Goal: Complete application form: Complete application form

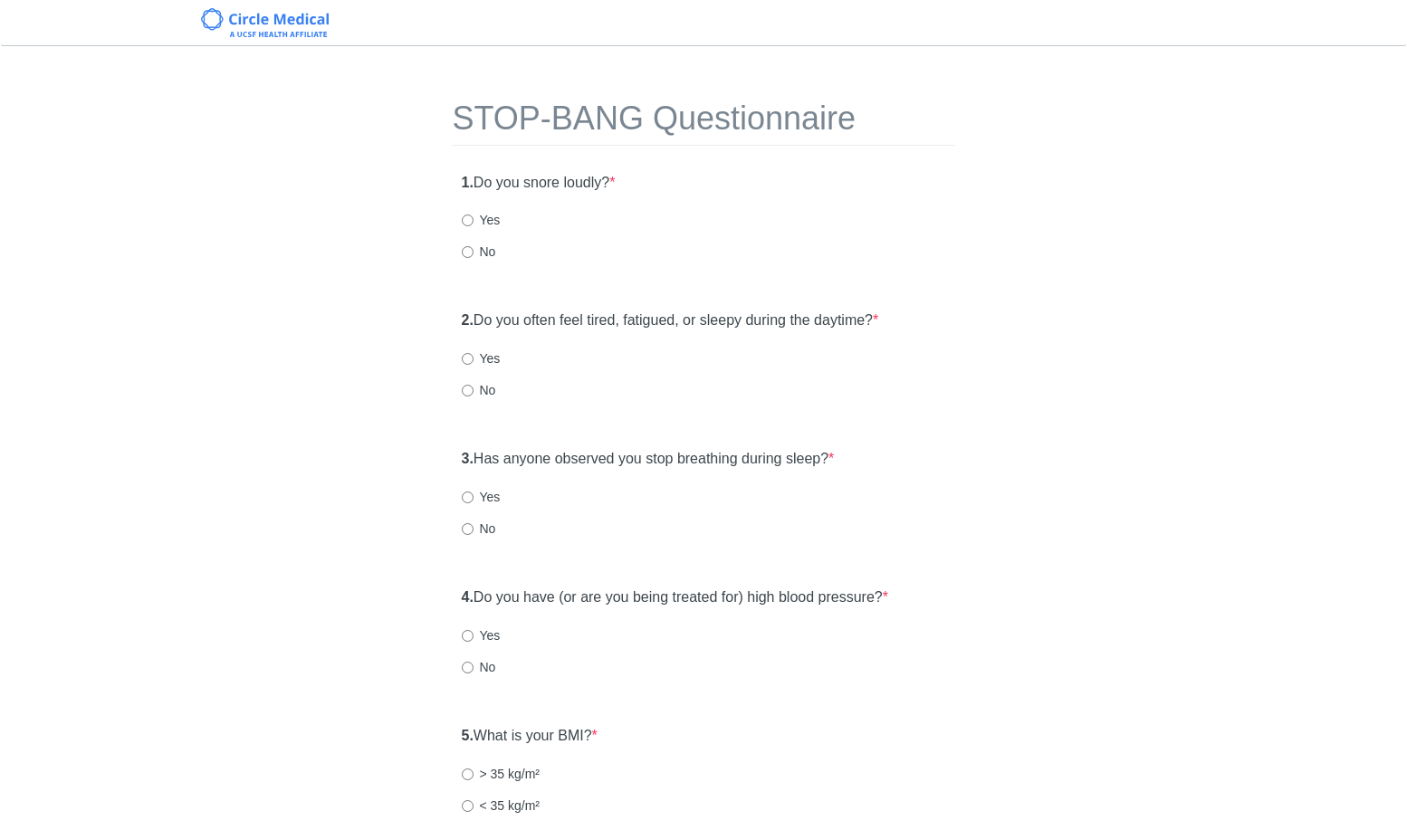
click at [482, 222] on label "Yes" at bounding box center [481, 220] width 39 height 18
click at [474, 222] on input "Yes" at bounding box center [468, 221] width 12 height 12
radio input "true"
click at [482, 363] on label "Yes" at bounding box center [481, 359] width 39 height 18
click at [474, 363] on input "Yes" at bounding box center [468, 359] width 12 height 12
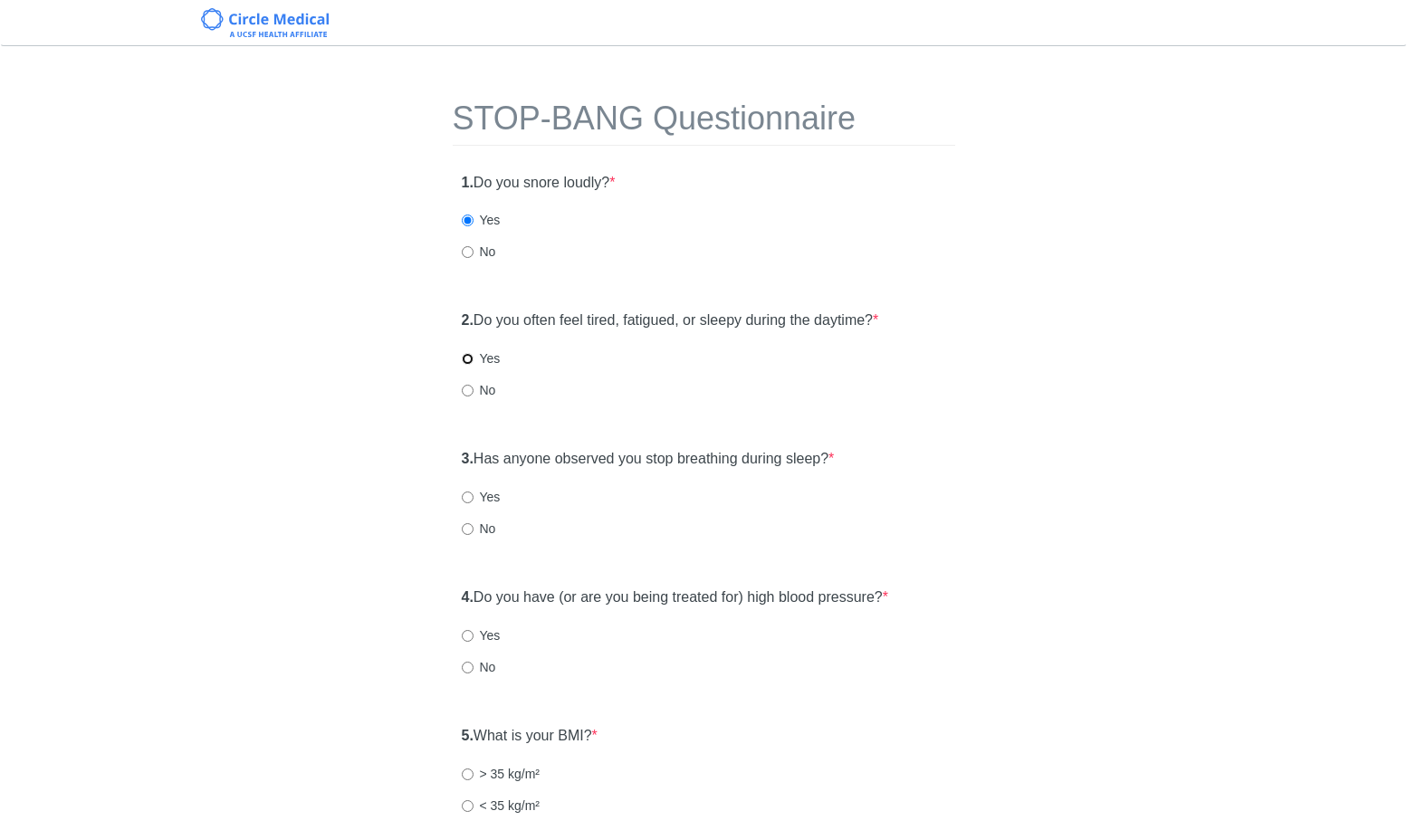
radio input "true"
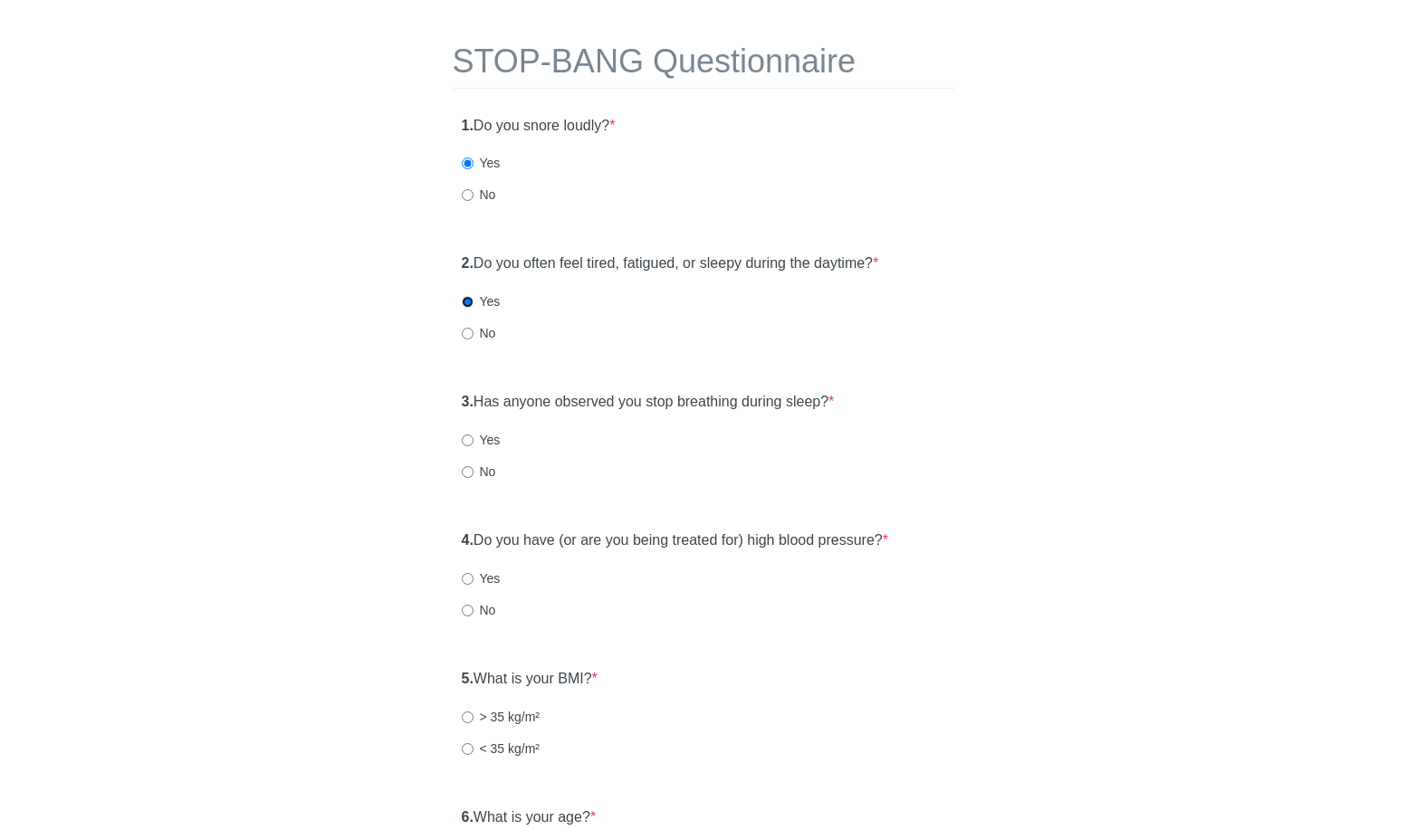
scroll to position [147, 0]
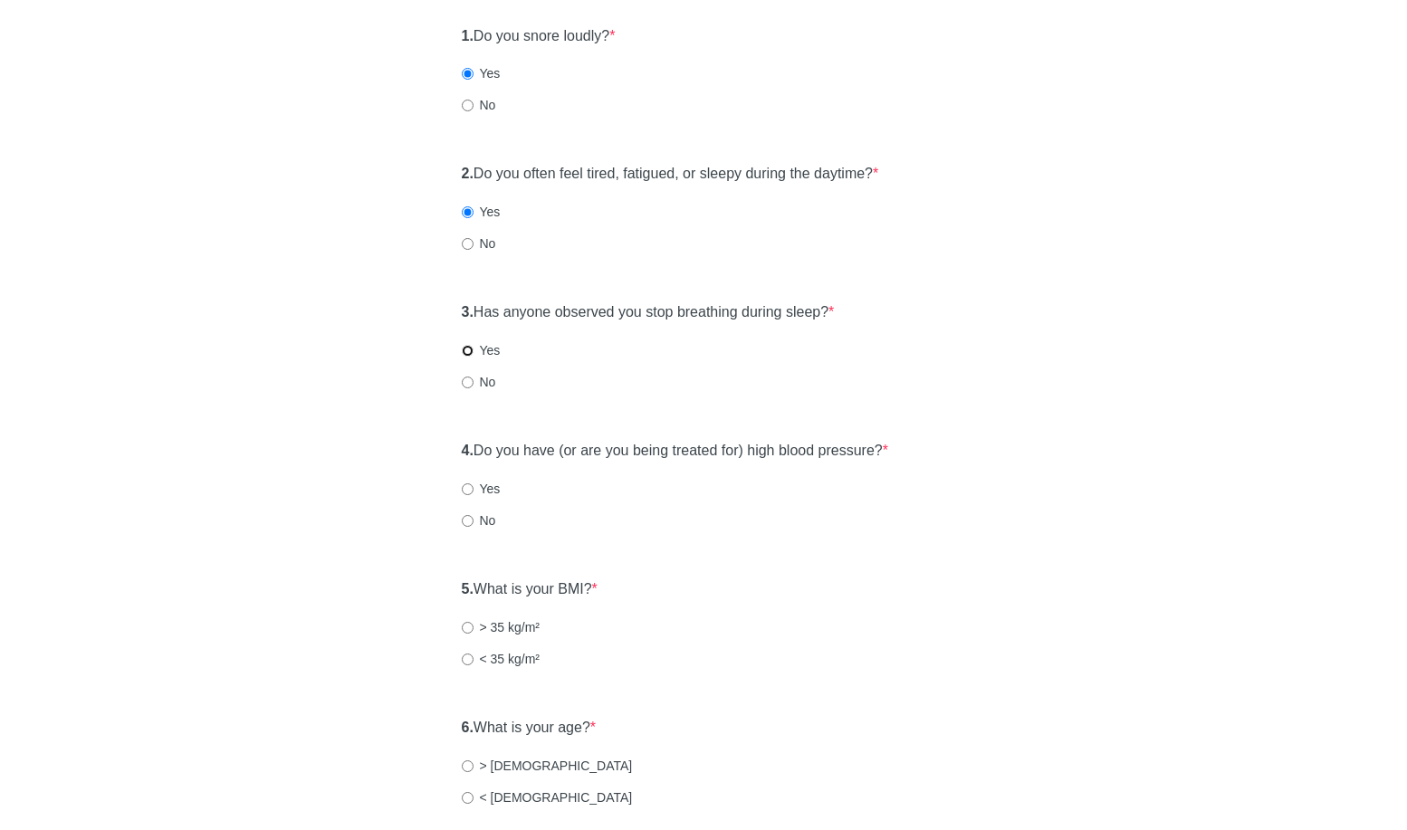
click at [472, 356] on input "Yes" at bounding box center [468, 351] width 12 height 12
radio input "true"
click at [476, 375] on label "No" at bounding box center [479, 382] width 34 height 18
click at [474, 377] on input "No" at bounding box center [468, 383] width 12 height 12
radio input "true"
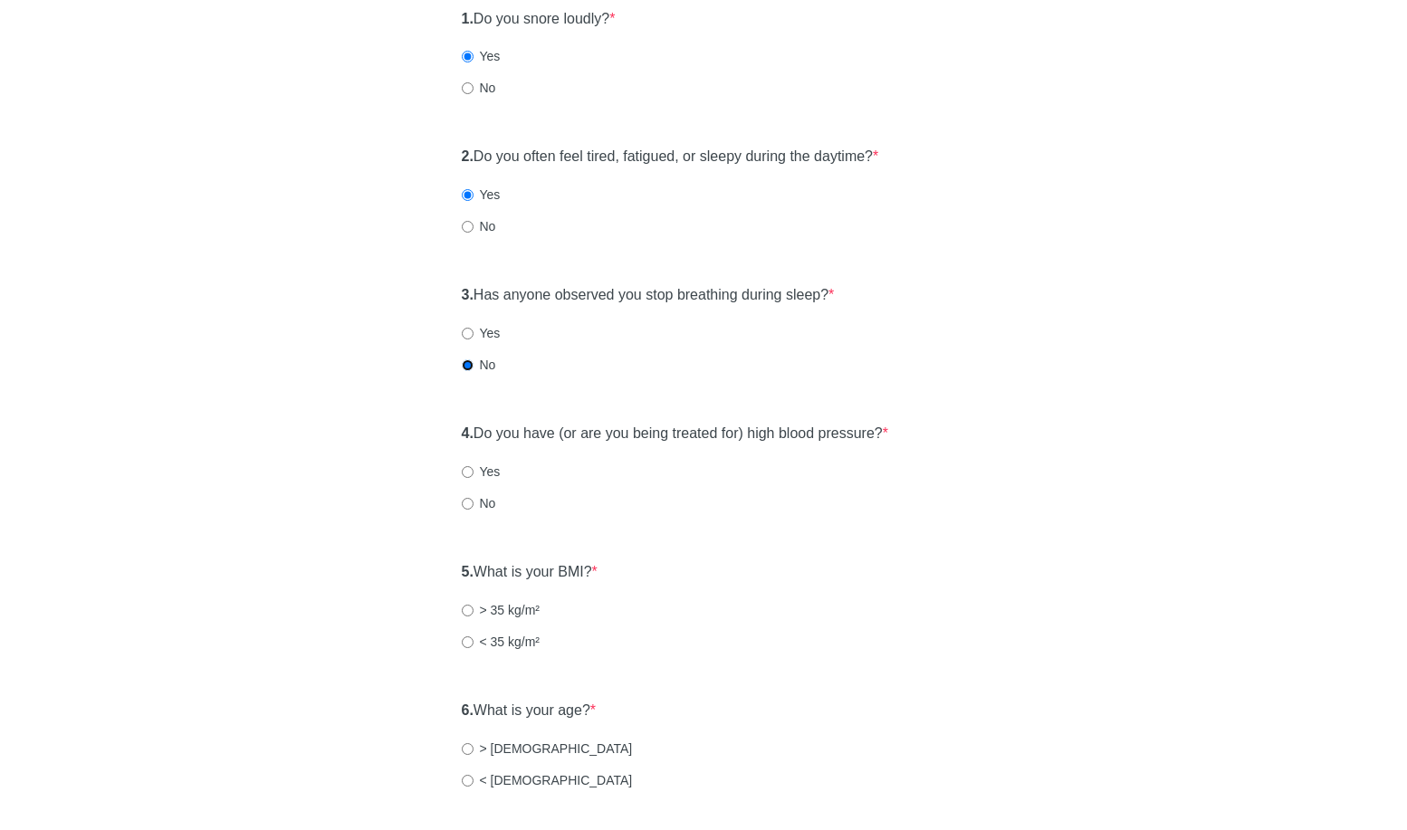
scroll to position [271, 0]
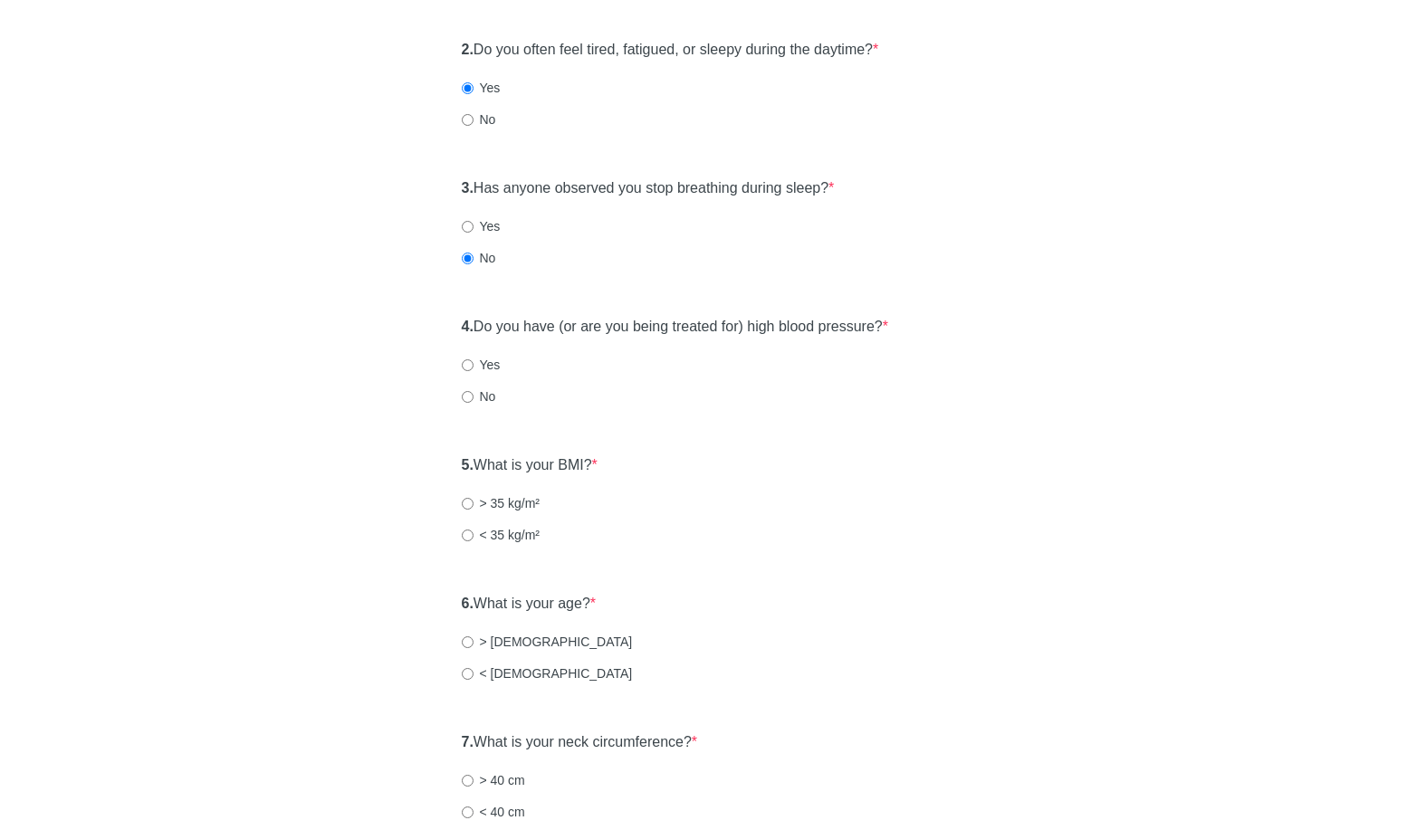
click at [486, 446] on div "4. Do you have (or are you being treated for) high blood pressure? * Yes No" at bounding box center [704, 508] width 503 height 125
click at [485, 400] on label "No" at bounding box center [479, 397] width 34 height 18
click at [474, 400] on input "No" at bounding box center [468, 397] width 12 height 12
radio input "true"
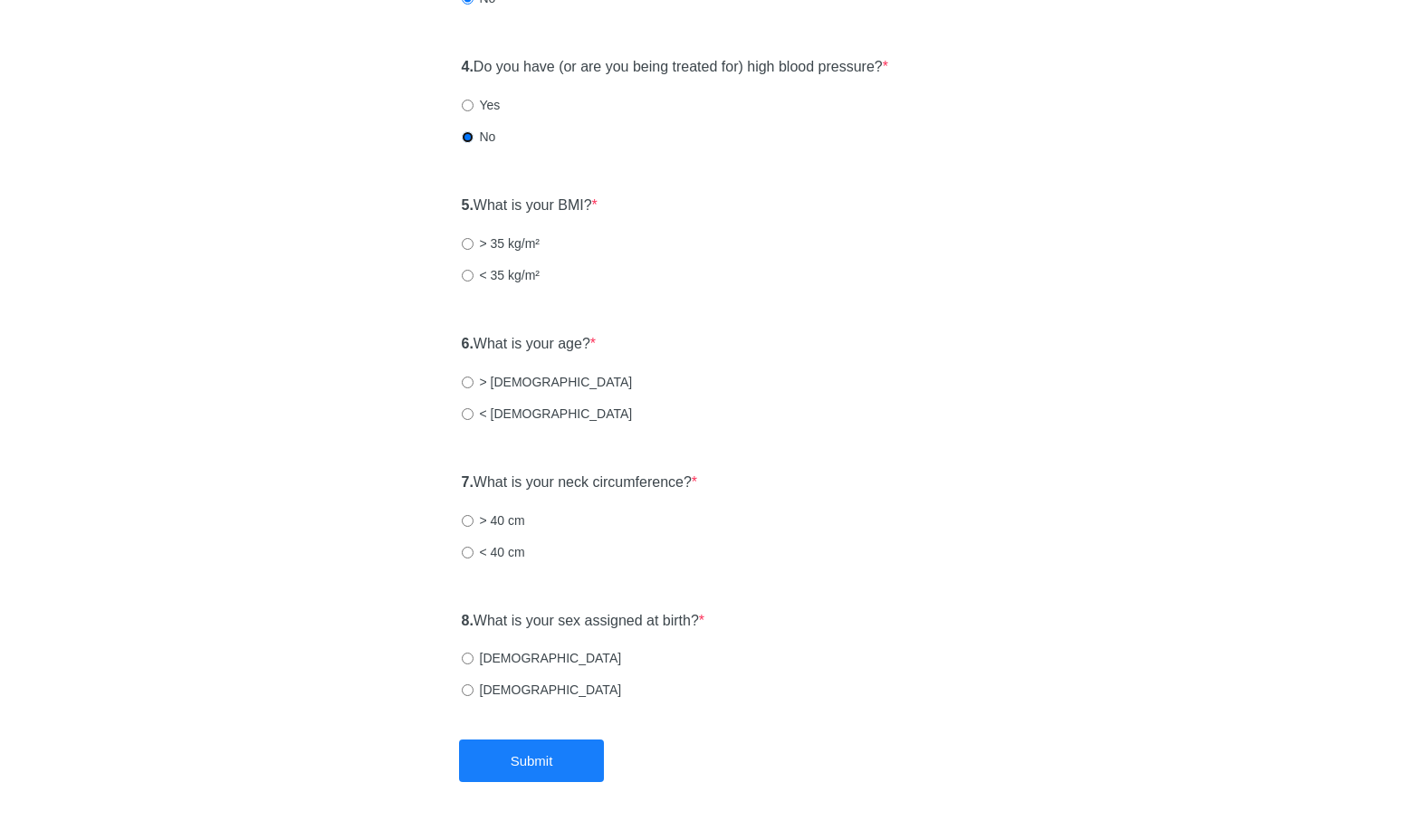
scroll to position [542, 0]
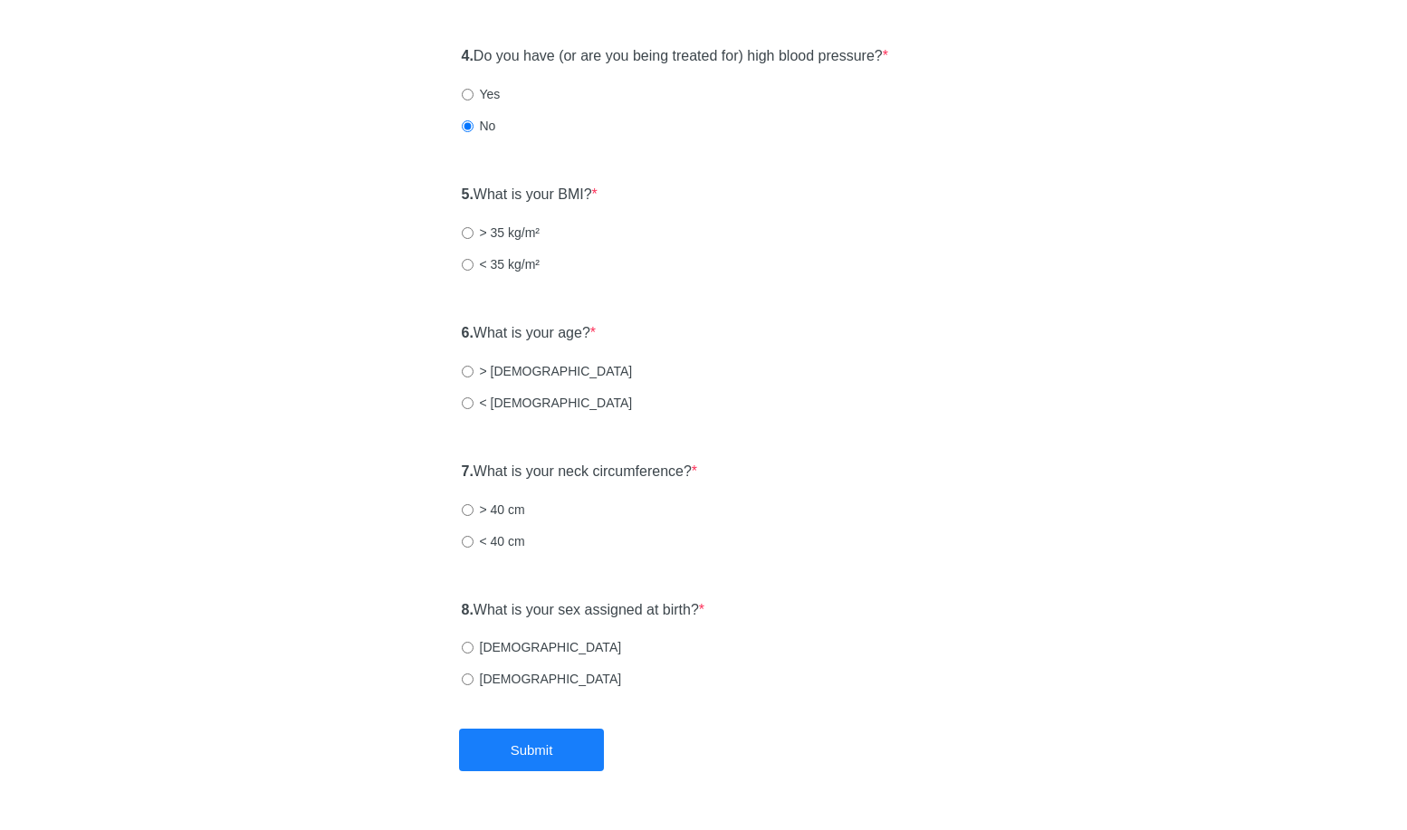
click at [494, 235] on label "> 35 kg/m²" at bounding box center [501, 233] width 79 height 18
click at [474, 235] on input "> 35 kg/m²" at bounding box center [468, 233] width 12 height 12
radio input "true"
click at [487, 397] on label "< 50 years old" at bounding box center [547, 403] width 171 height 18
click at [474, 398] on input "< 50 years old" at bounding box center [468, 404] width 12 height 12
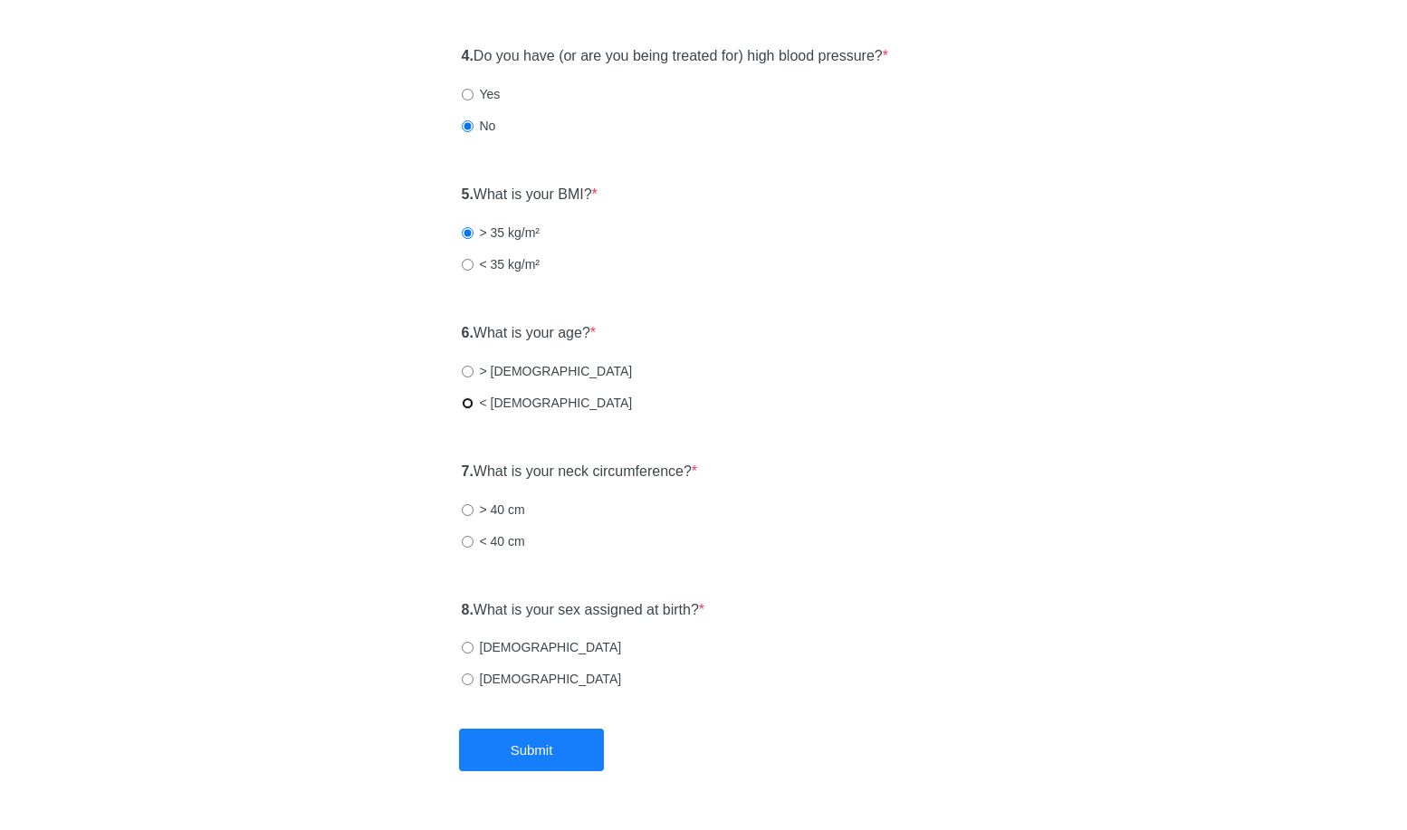
radio input "true"
click at [470, 540] on input "< 40 cm" at bounding box center [468, 542] width 12 height 12
radio input "true"
click at [501, 687] on label "Female" at bounding box center [542, 679] width 160 height 18
click at [474, 686] on input "Female" at bounding box center [468, 680] width 12 height 12
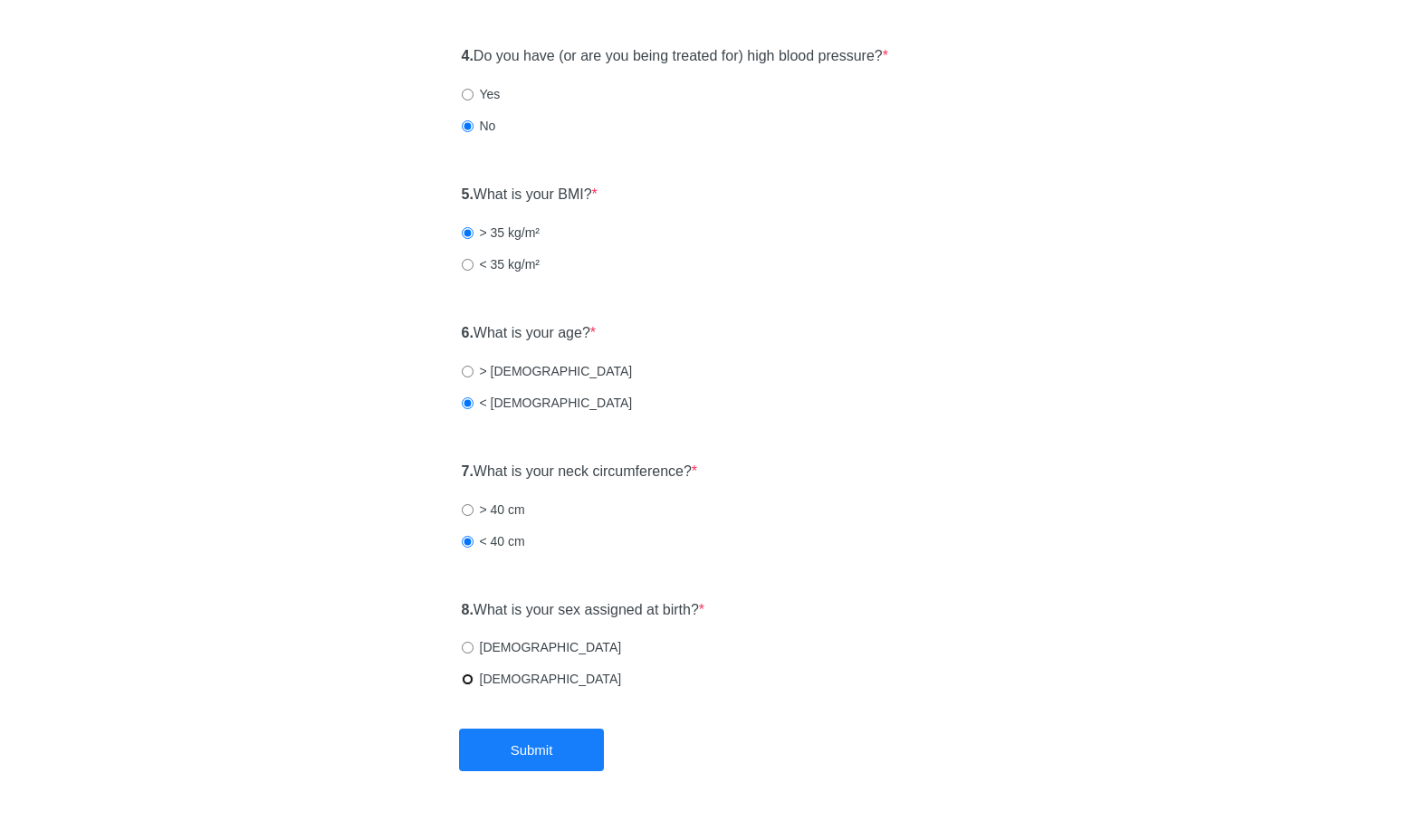
radio input "true"
click at [533, 755] on button "Submit" at bounding box center [531, 750] width 145 height 43
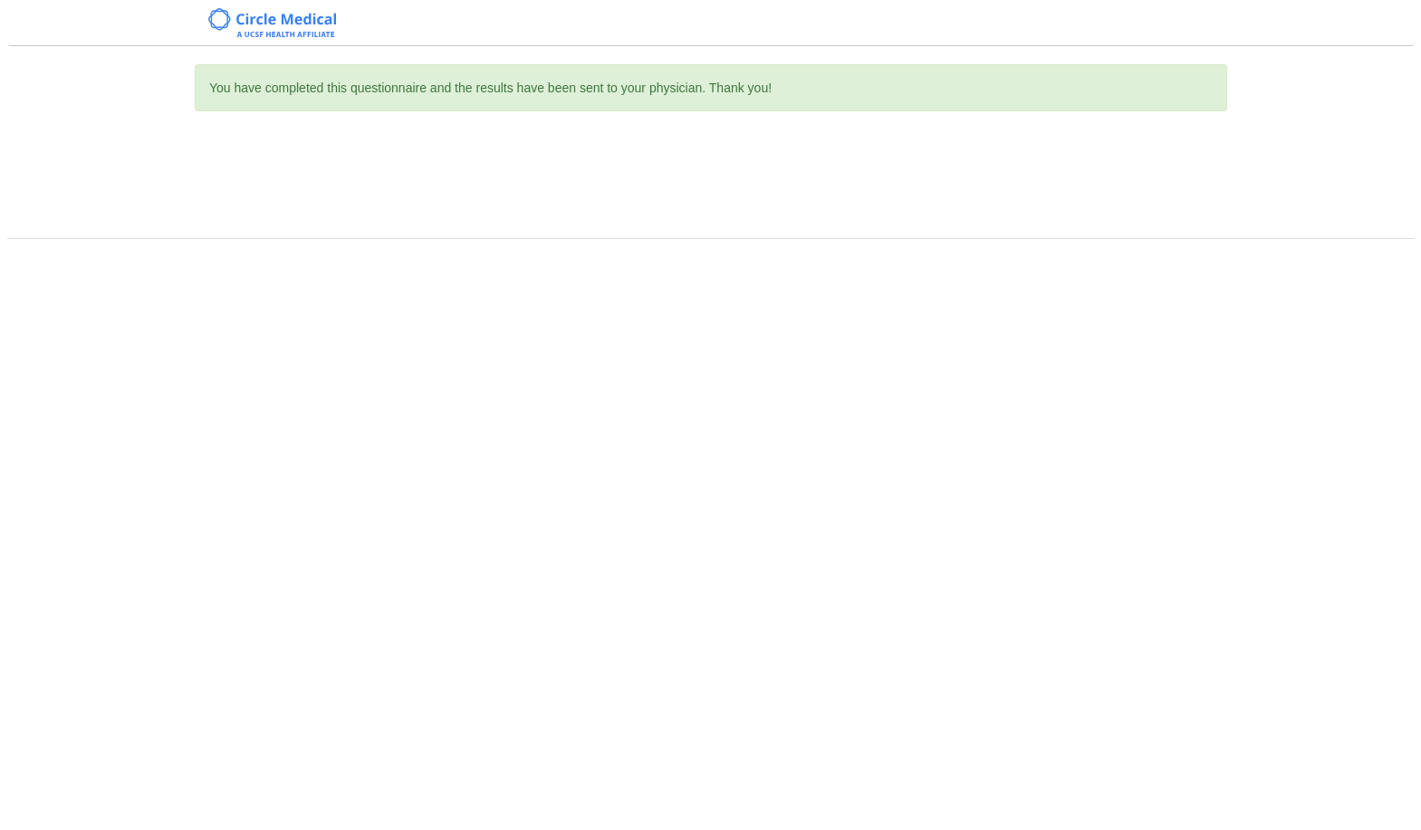
scroll to position [0, 0]
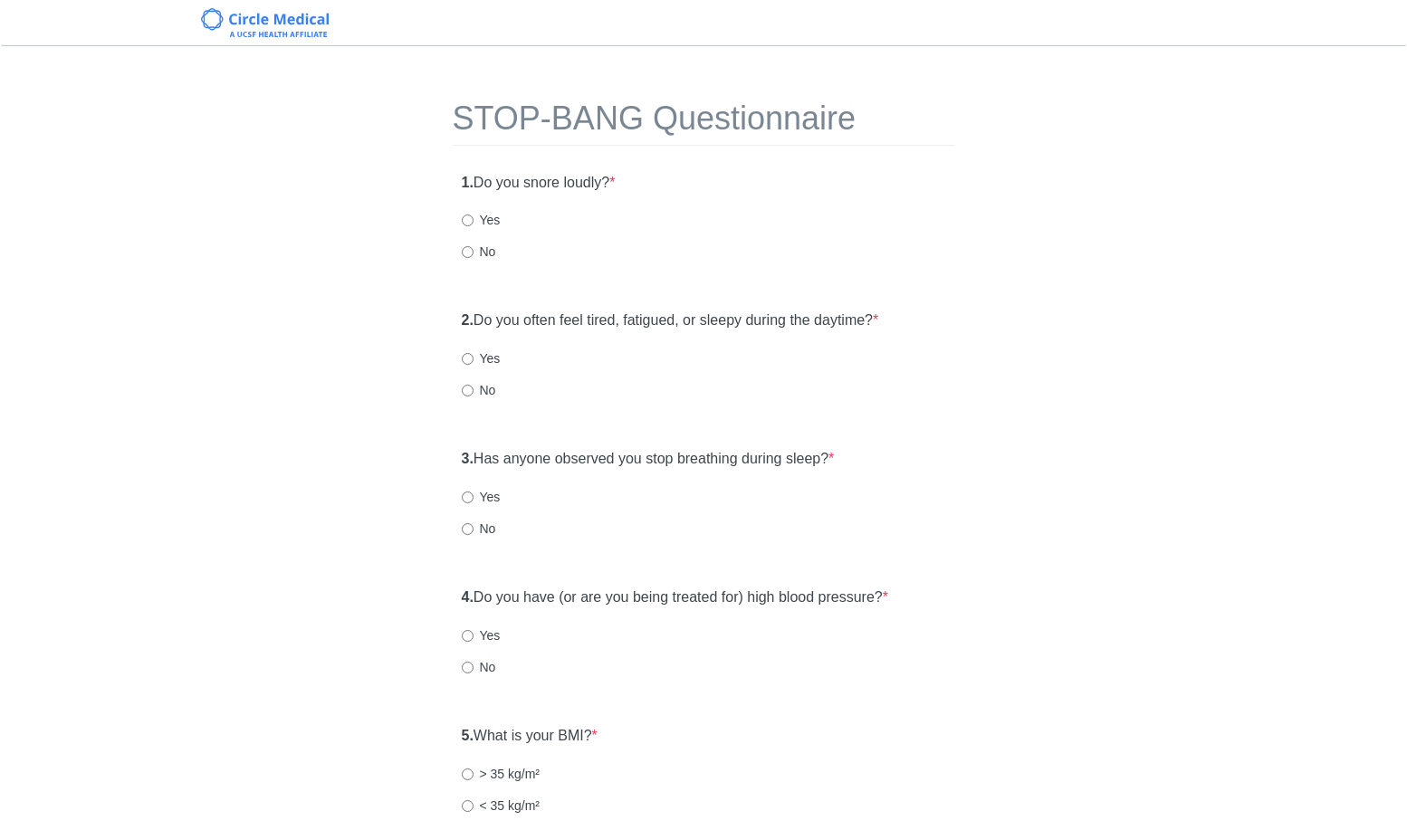
click at [487, 247] on label "No" at bounding box center [479, 252] width 34 height 18
click at [474, 247] on input "No" at bounding box center [468, 252] width 12 height 12
radio input "true"
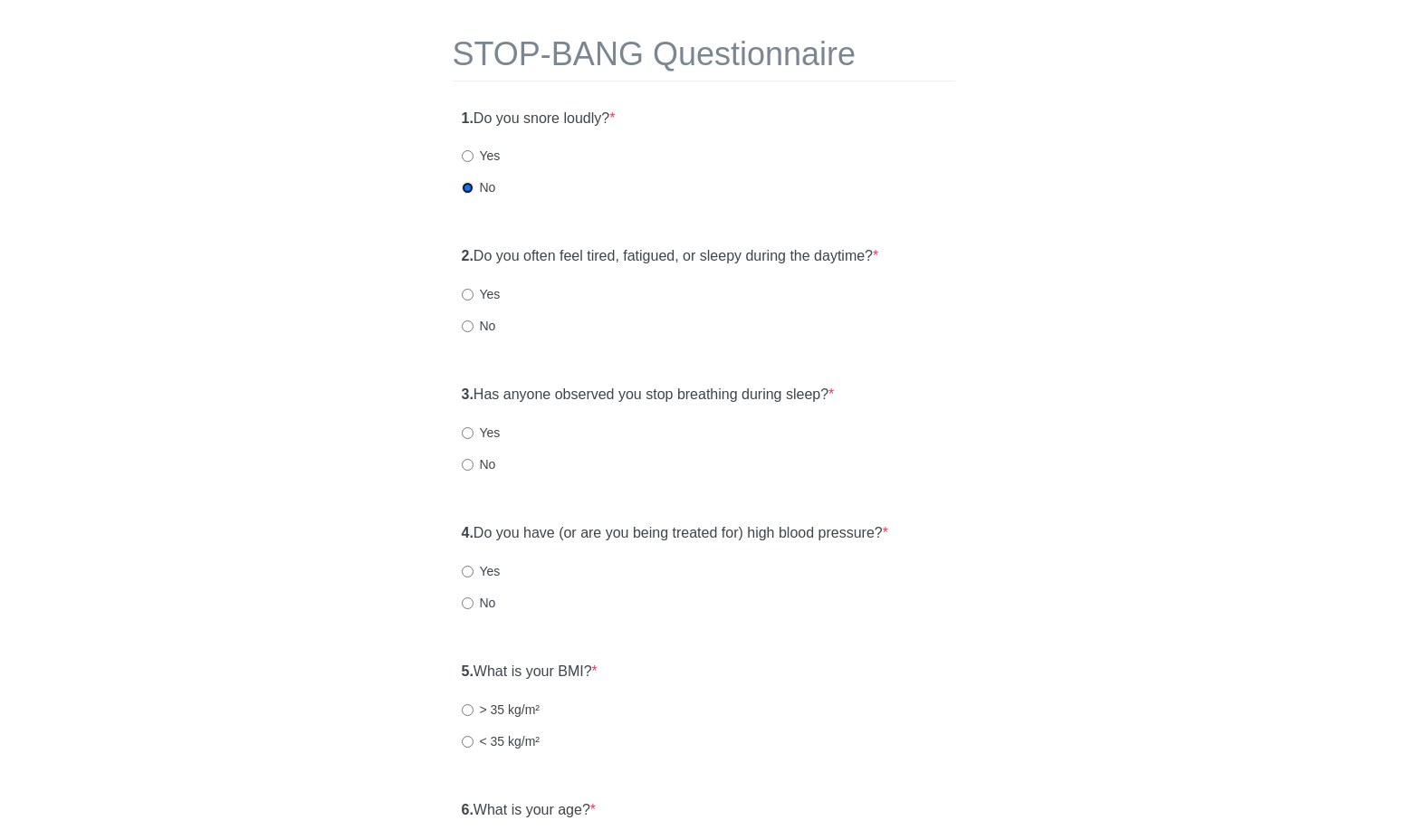
scroll to position [113, 0]
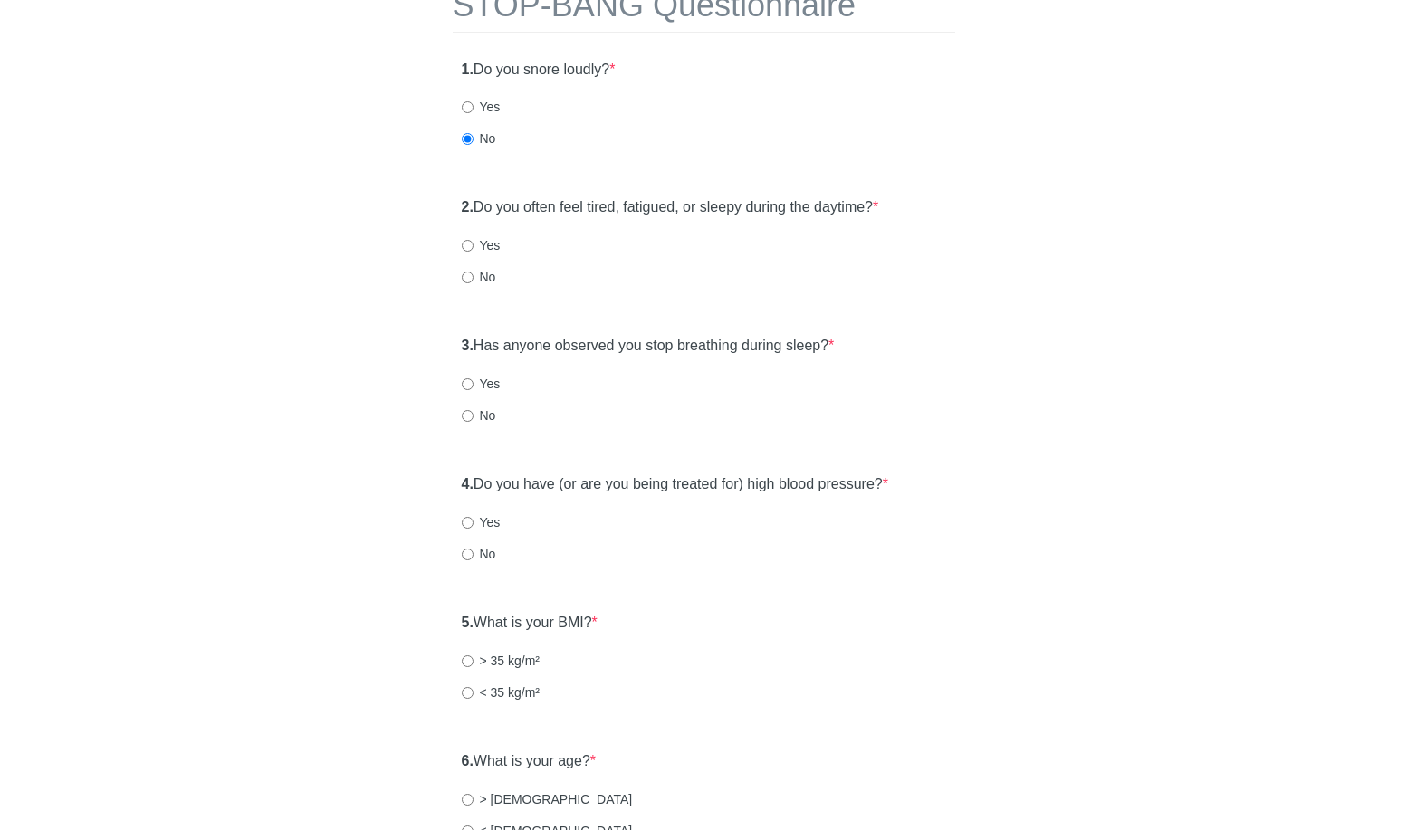
click at [466, 237] on label "Yes" at bounding box center [481, 245] width 39 height 18
click at [466, 240] on input "Yes" at bounding box center [468, 246] width 12 height 12
radio input "true"
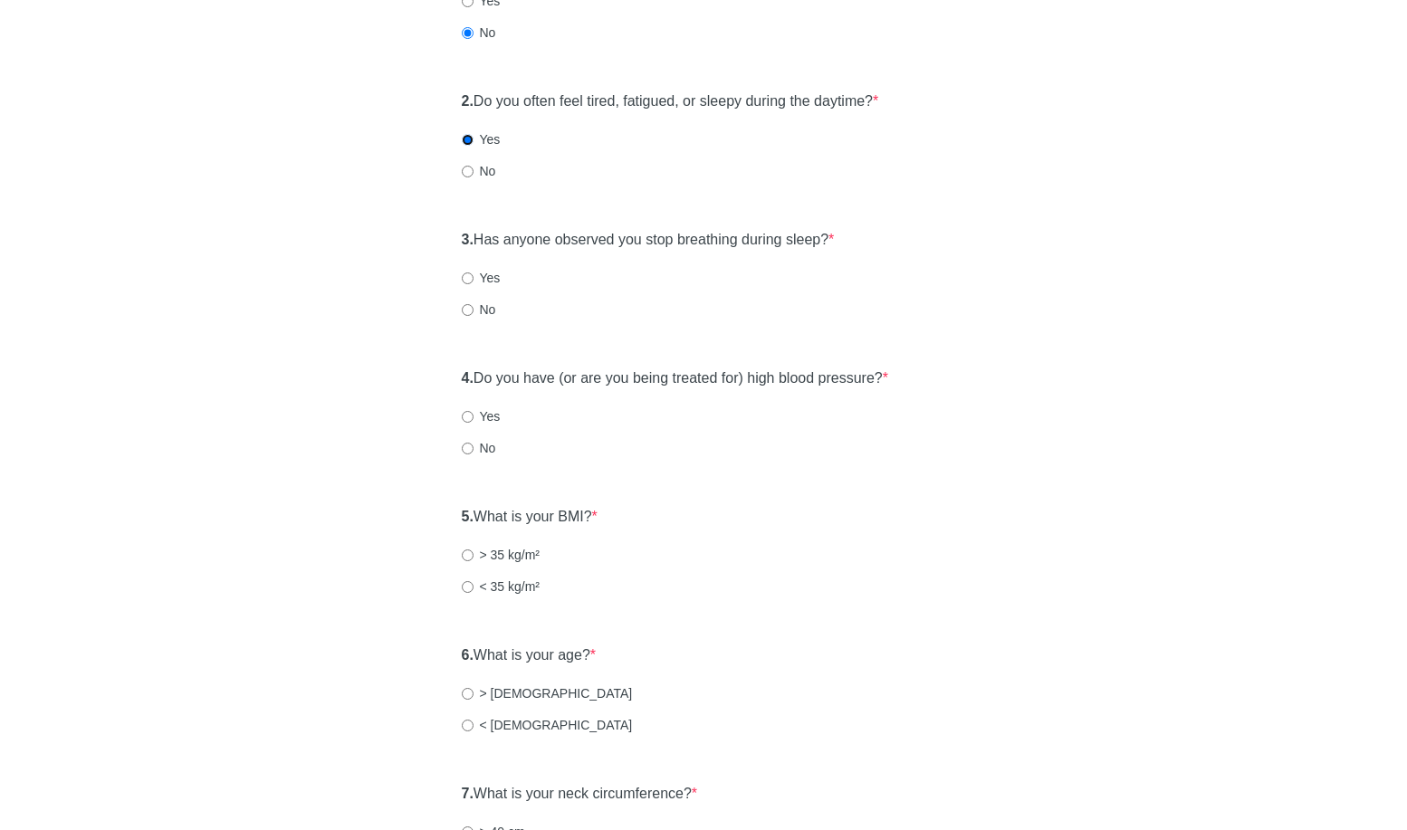
scroll to position [231, 0]
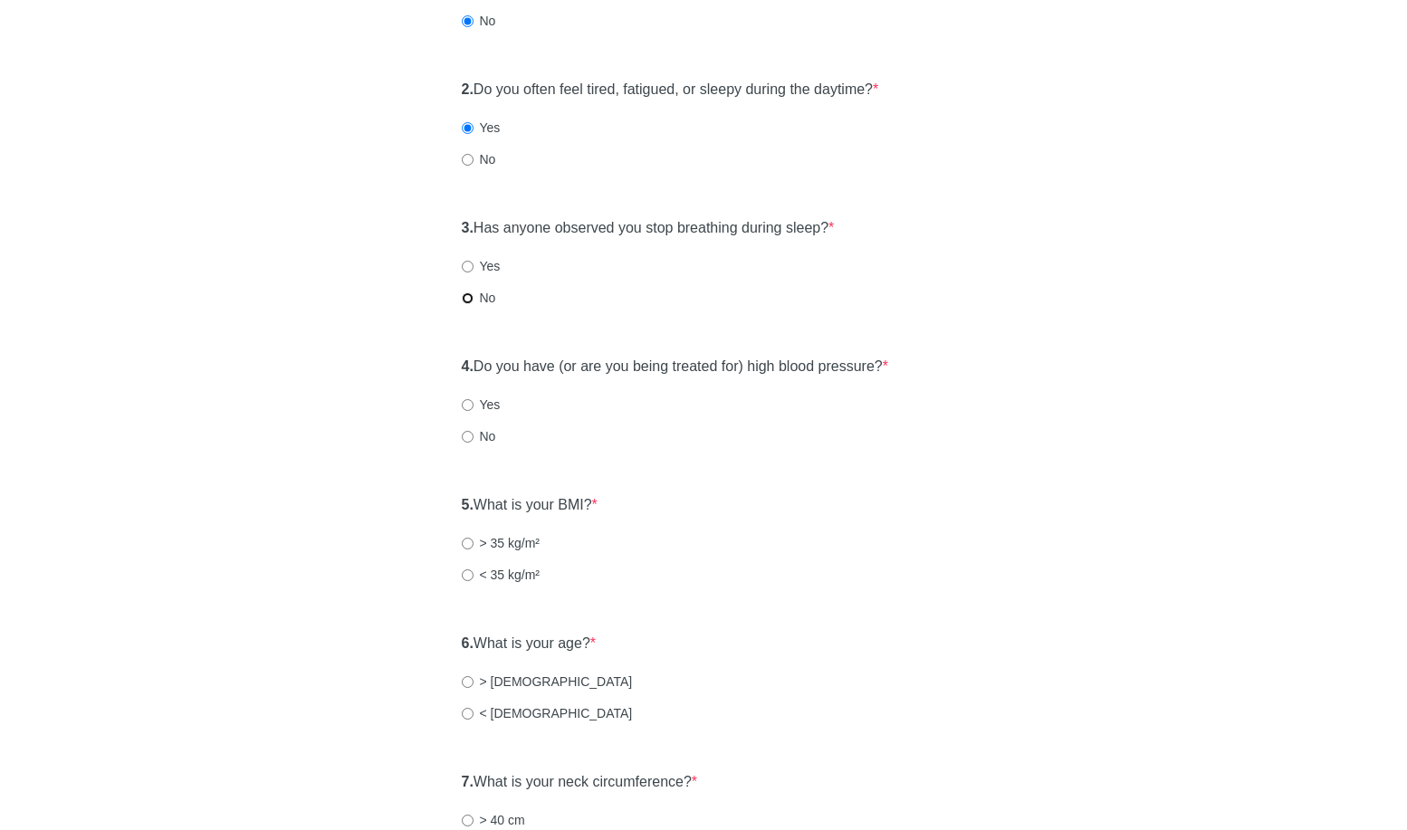
click at [468, 293] on input "No" at bounding box center [468, 299] width 12 height 12
radio input "true"
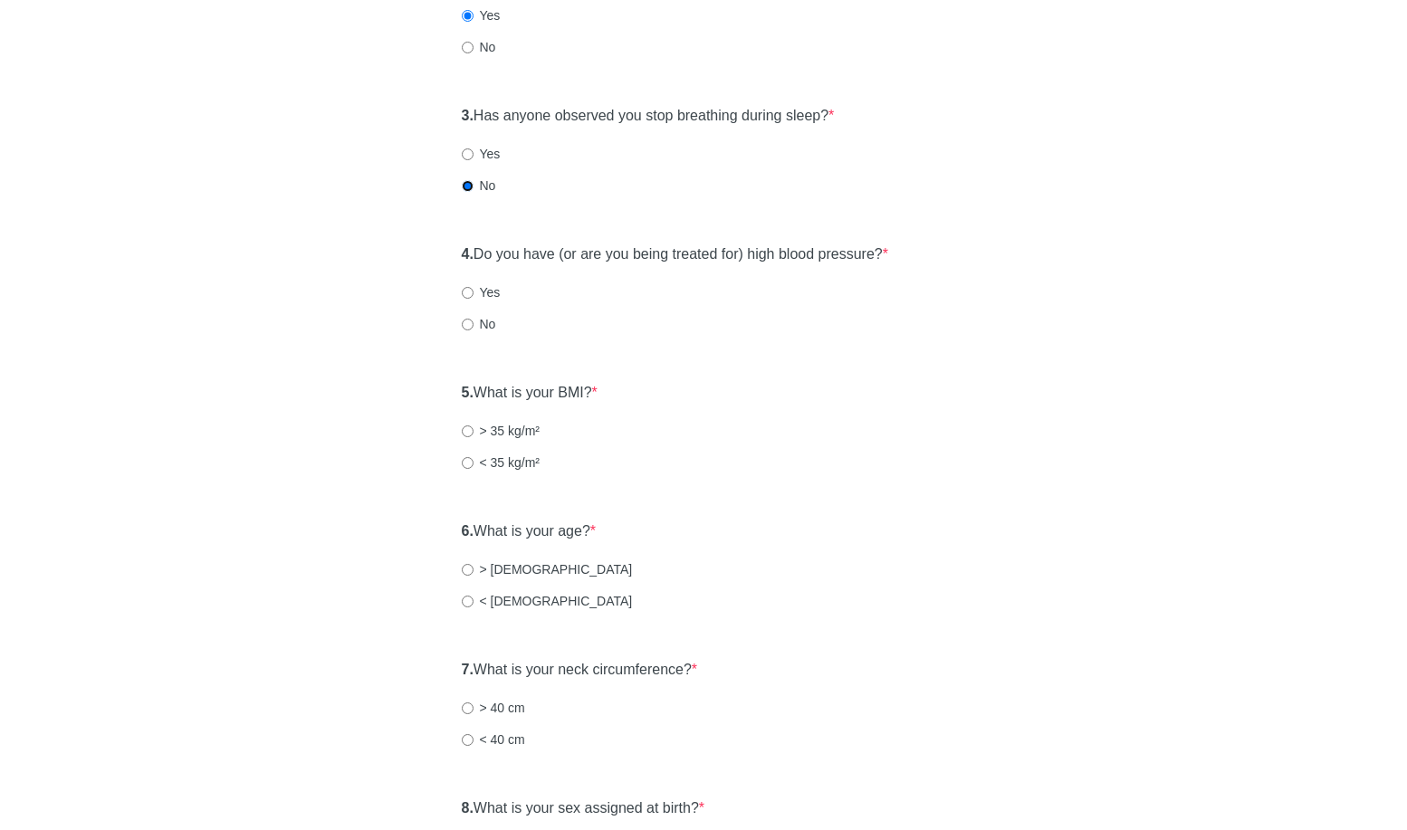
scroll to position [348, 0]
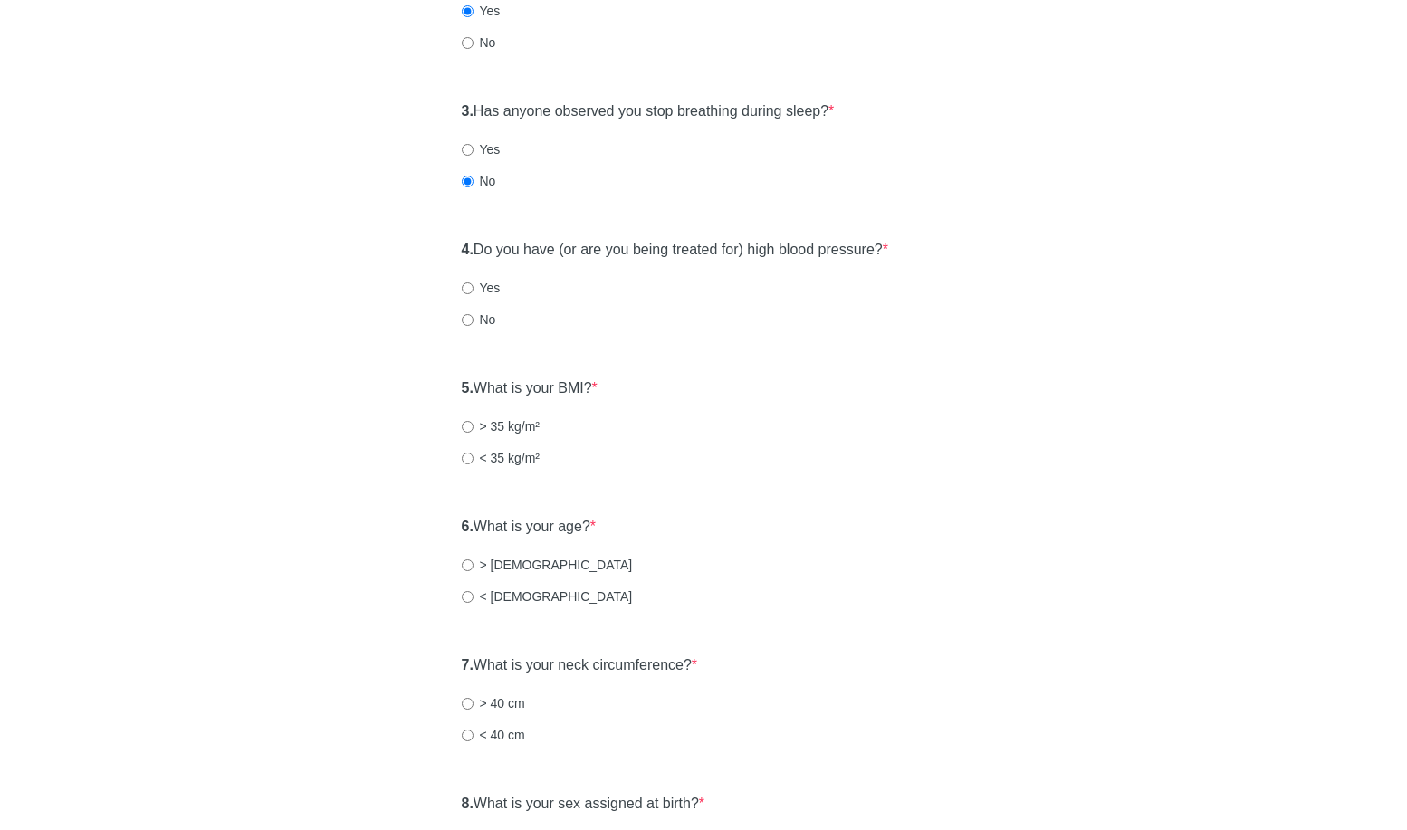
click at [475, 320] on label "No" at bounding box center [479, 320] width 34 height 18
click at [474, 320] on input "No" at bounding box center [468, 320] width 12 height 12
radio input "true"
click at [466, 462] on input "< 35 kg/m²" at bounding box center [468, 459] width 12 height 12
radio input "true"
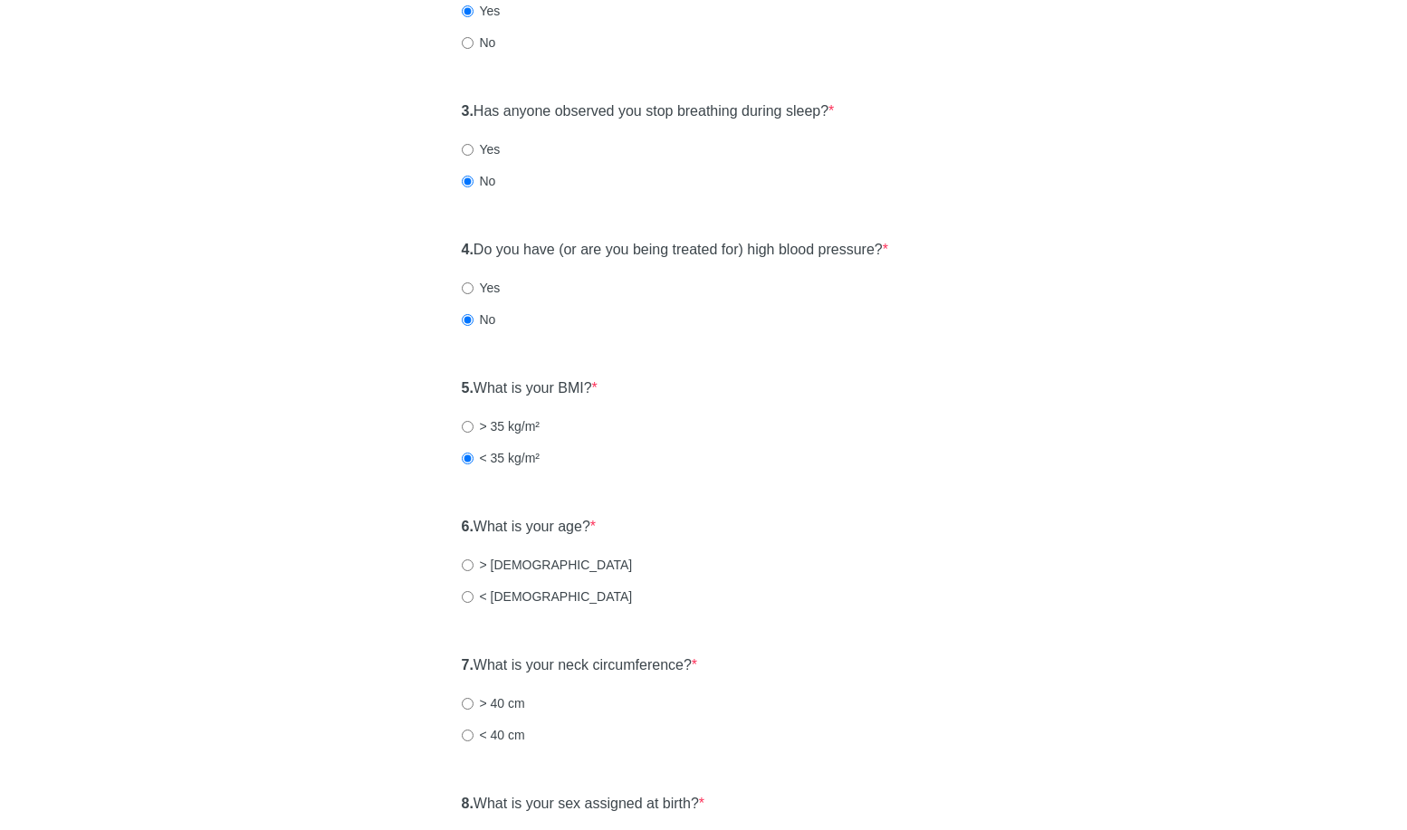
click at [492, 598] on label "< 50 years old" at bounding box center [547, 597] width 171 height 18
click at [474, 598] on input "< 50 years old" at bounding box center [468, 597] width 12 height 12
radio input "true"
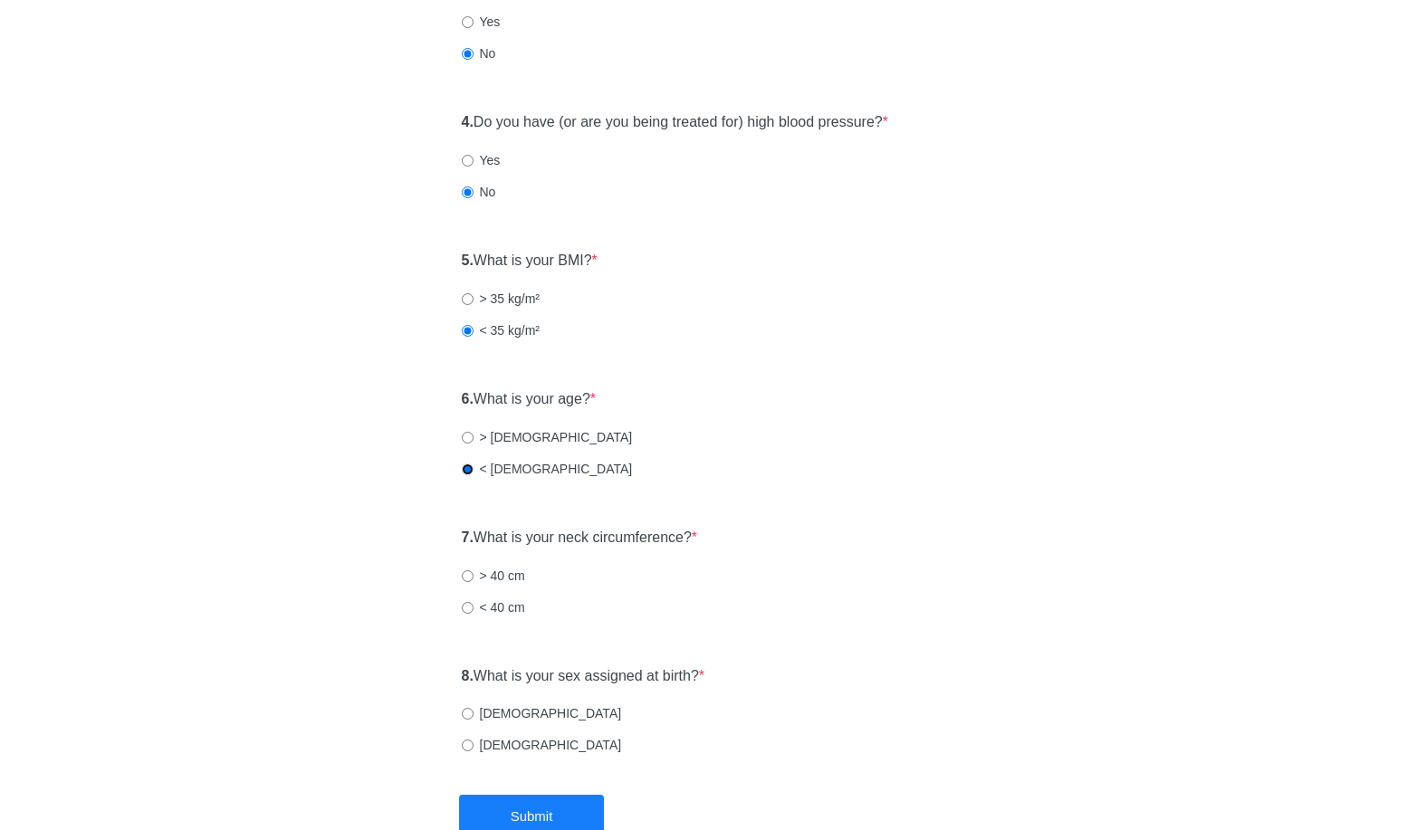
scroll to position [487, 0]
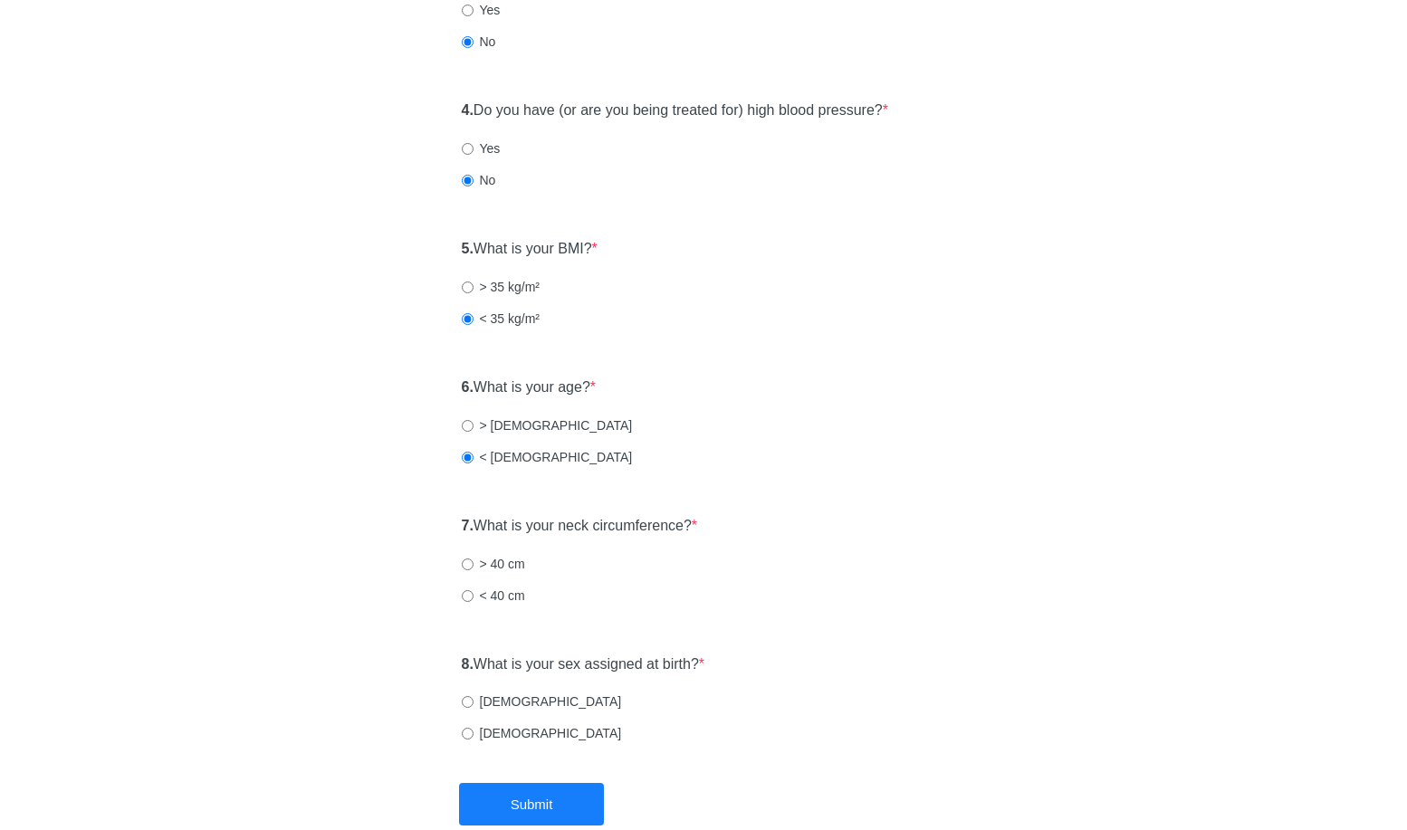
click at [503, 603] on label "< 40 cm" at bounding box center [493, 596] width 63 height 18
click at [474, 602] on input "< 40 cm" at bounding box center [468, 596] width 12 height 12
radio input "true"
click at [481, 695] on label "Male" at bounding box center [542, 702] width 160 height 18
click at [474, 696] on input "Male" at bounding box center [468, 702] width 12 height 12
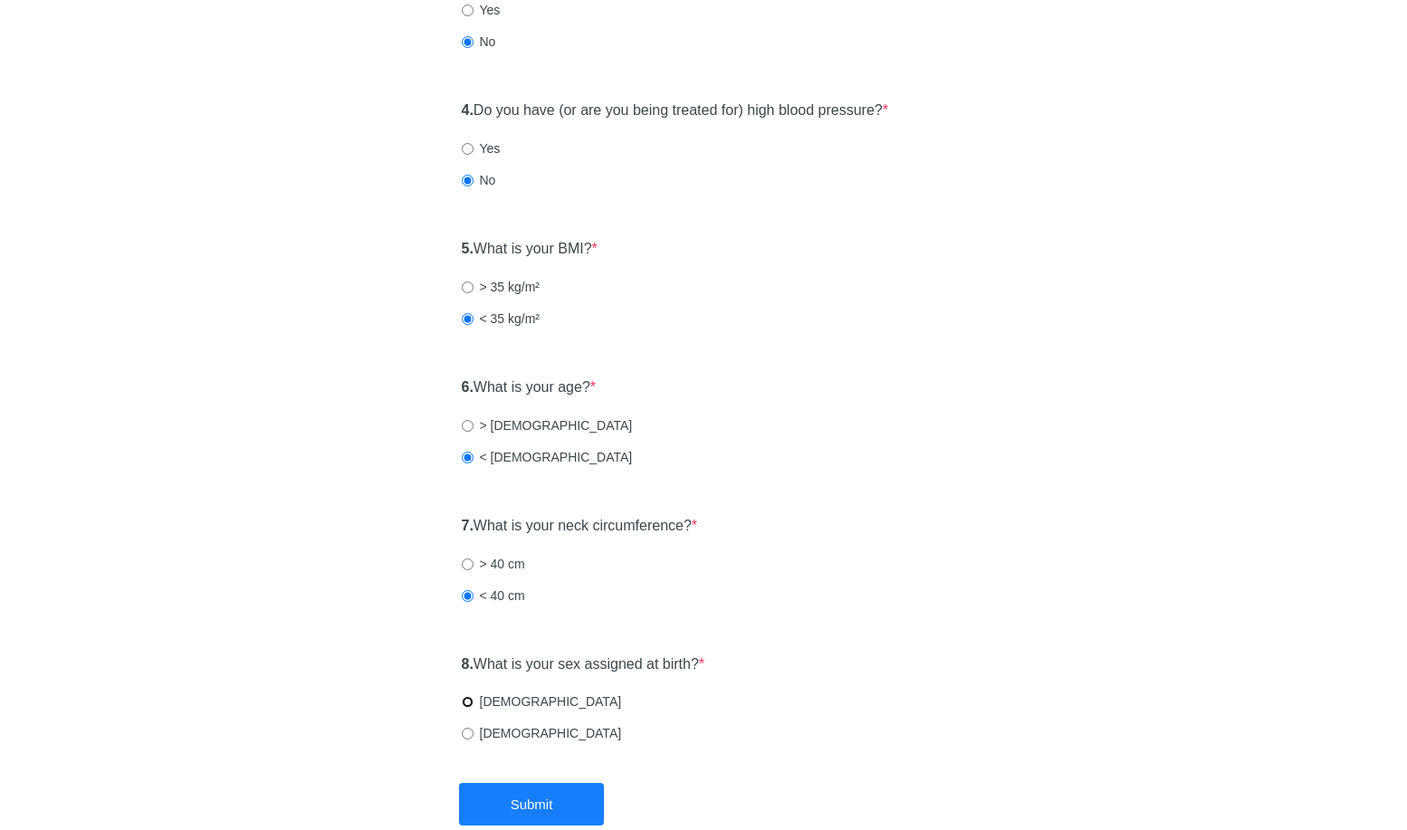
radio input "true"
click at [548, 801] on button "Submit" at bounding box center [531, 804] width 145 height 43
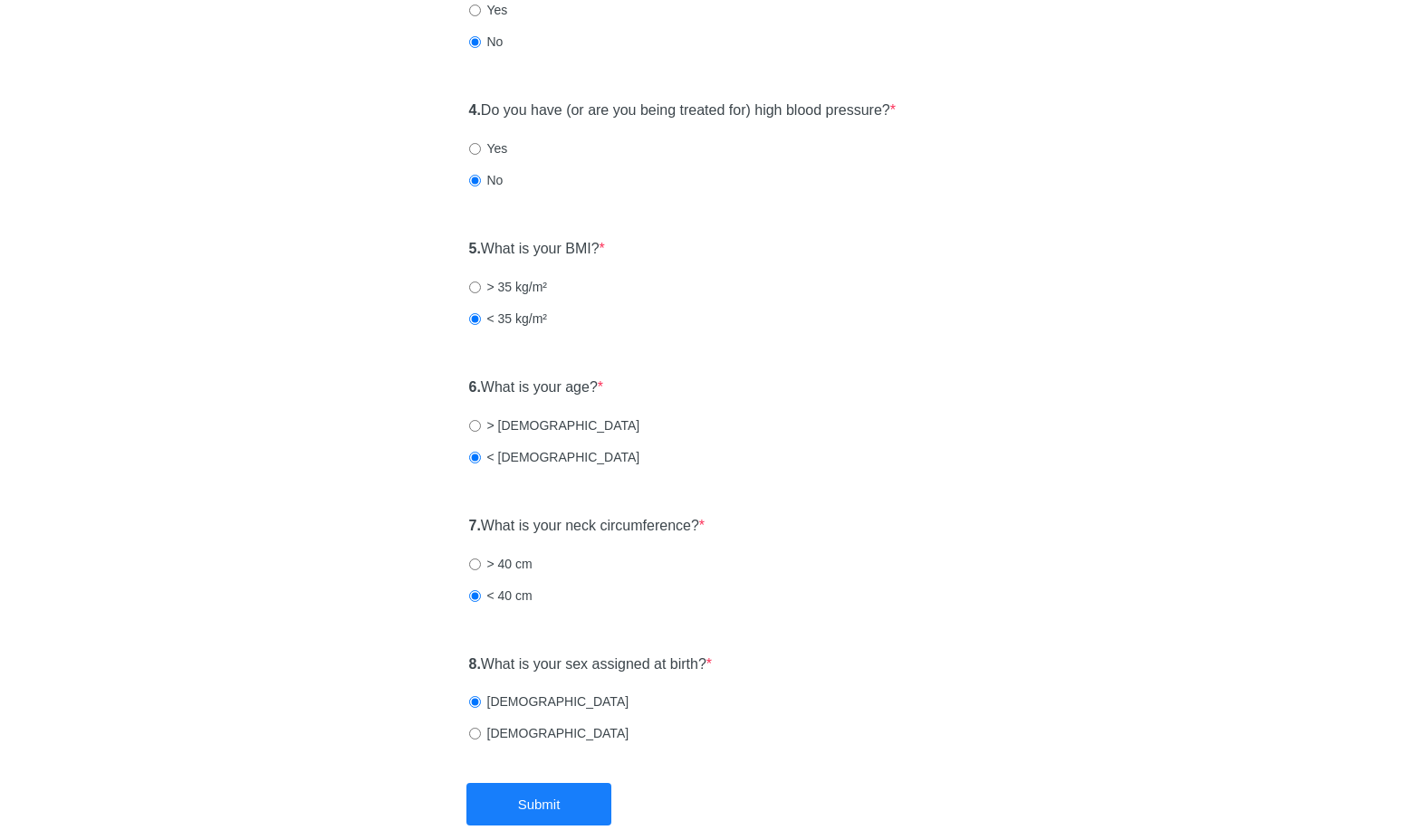
scroll to position [0, 0]
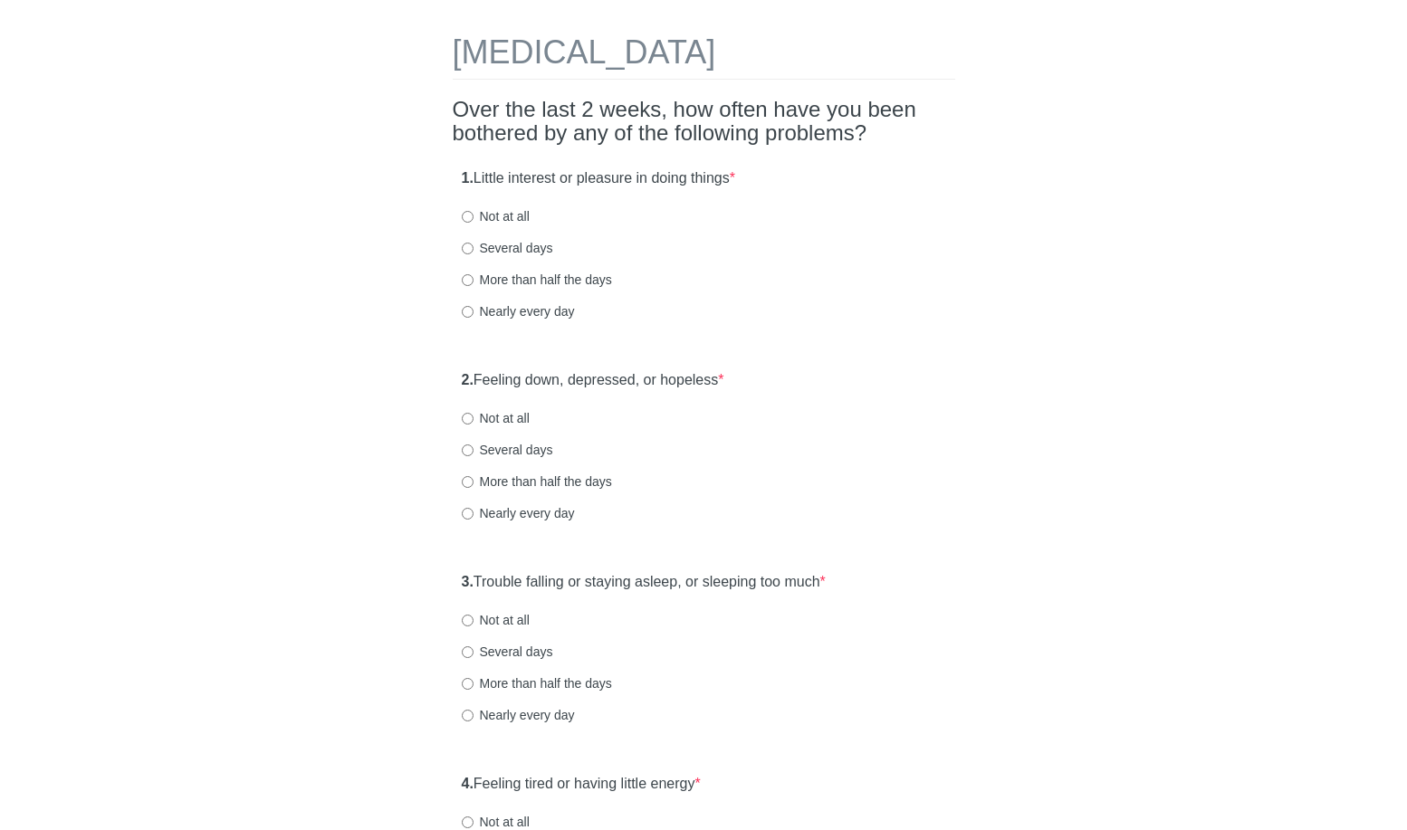
scroll to position [80, 0]
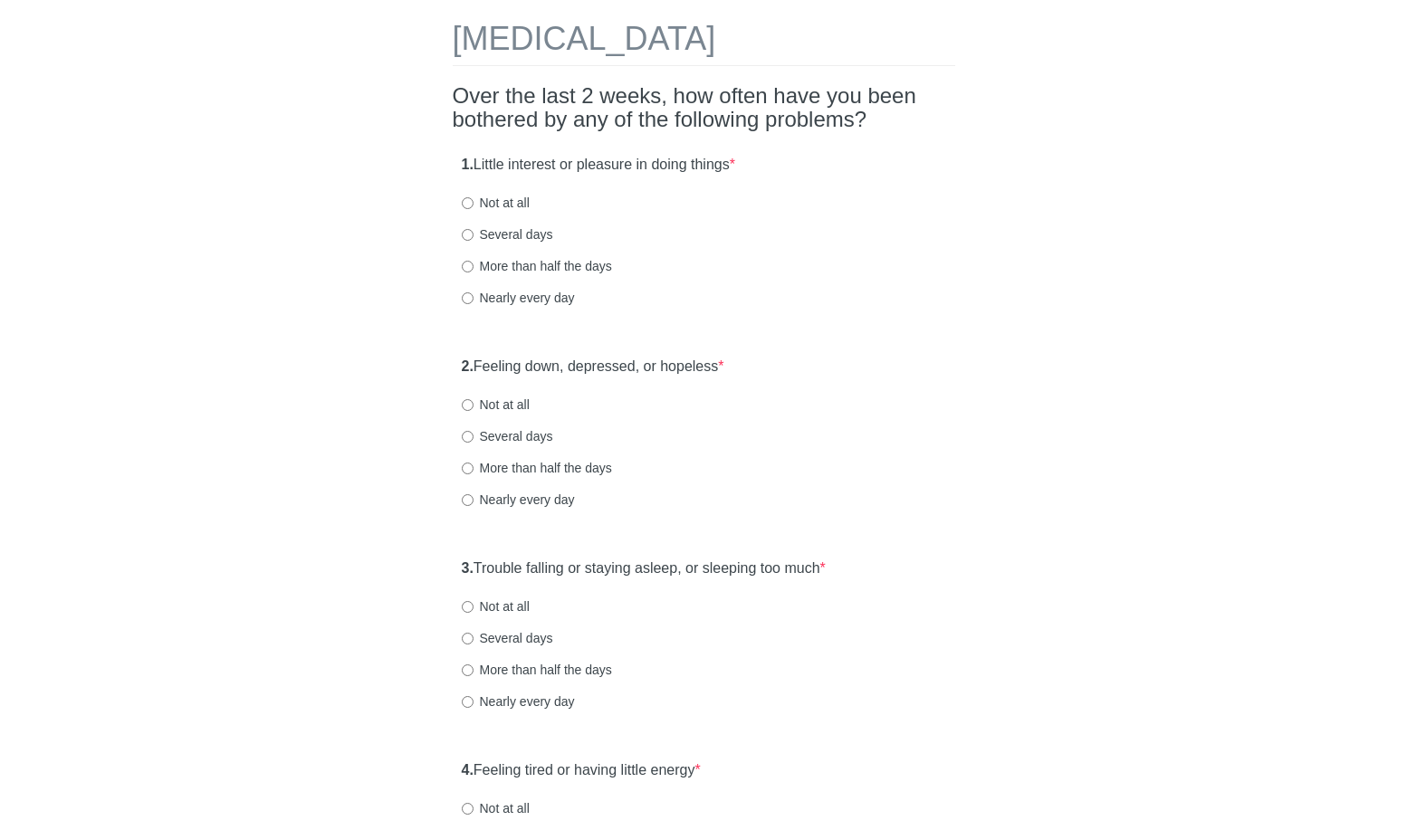
click at [503, 231] on label "Several days" at bounding box center [507, 234] width 91 height 18
click at [474, 231] on input "Several days" at bounding box center [468, 235] width 12 height 12
radio input "true"
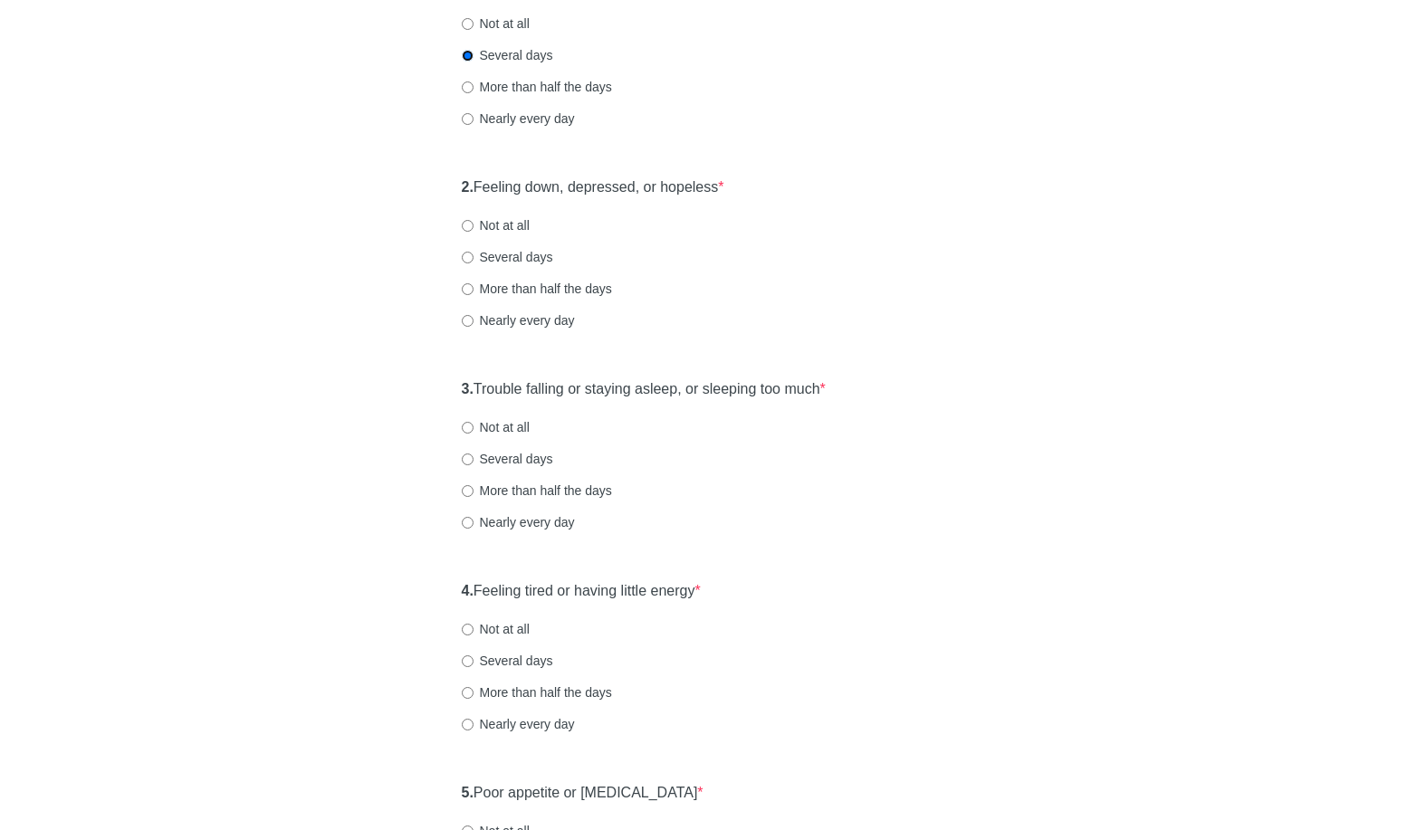
scroll to position [268, 0]
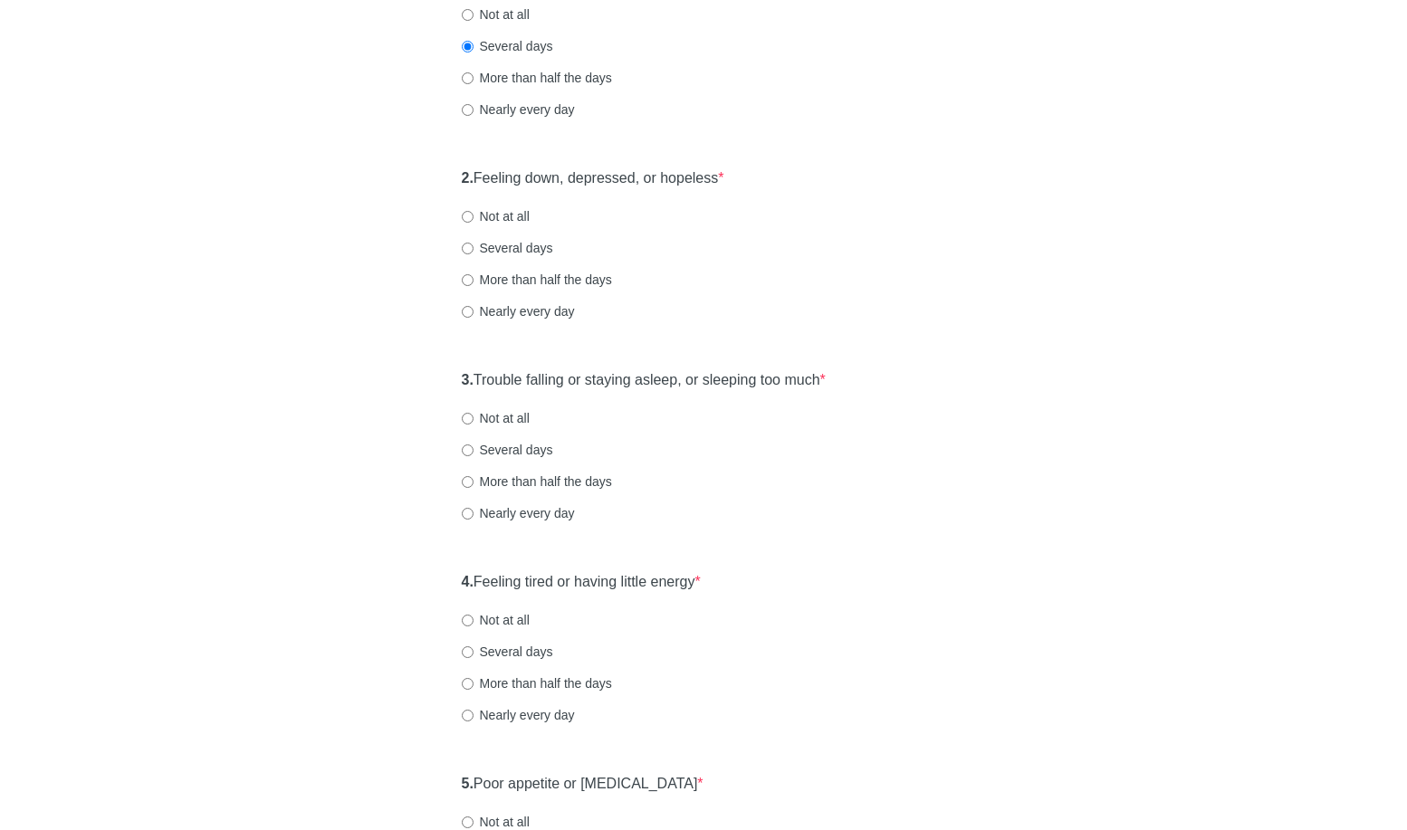
click at [518, 253] on label "Several days" at bounding box center [507, 248] width 91 height 18
click at [474, 253] on input "Several days" at bounding box center [468, 249] width 12 height 12
radio input "true"
click at [504, 216] on label "Not at all" at bounding box center [496, 216] width 68 height 18
click at [474, 216] on input "Not at all" at bounding box center [468, 217] width 12 height 12
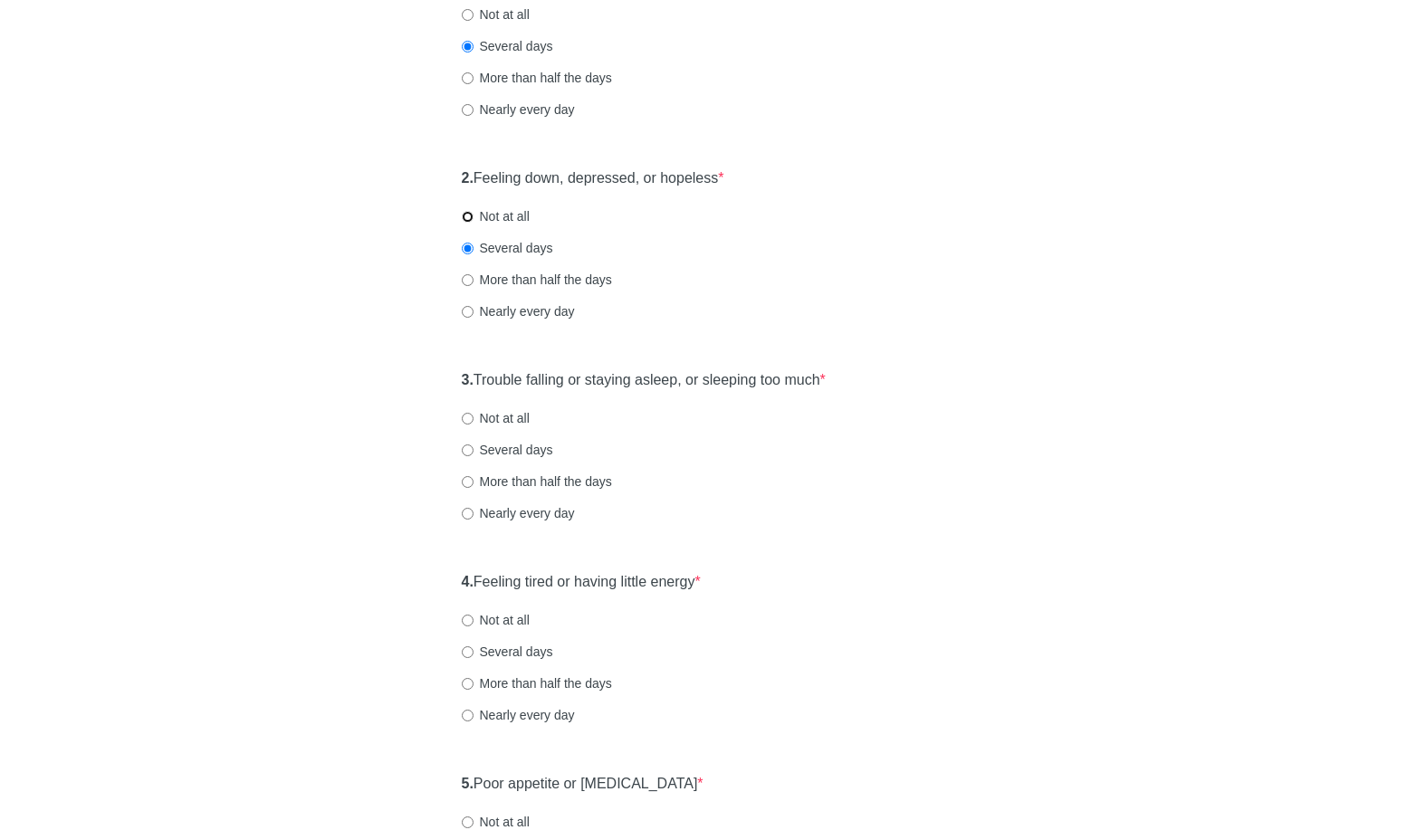
radio input "true"
click at [501, 251] on label "Several days" at bounding box center [507, 248] width 91 height 18
click at [474, 251] on input "Several days" at bounding box center [468, 249] width 12 height 12
radio input "true"
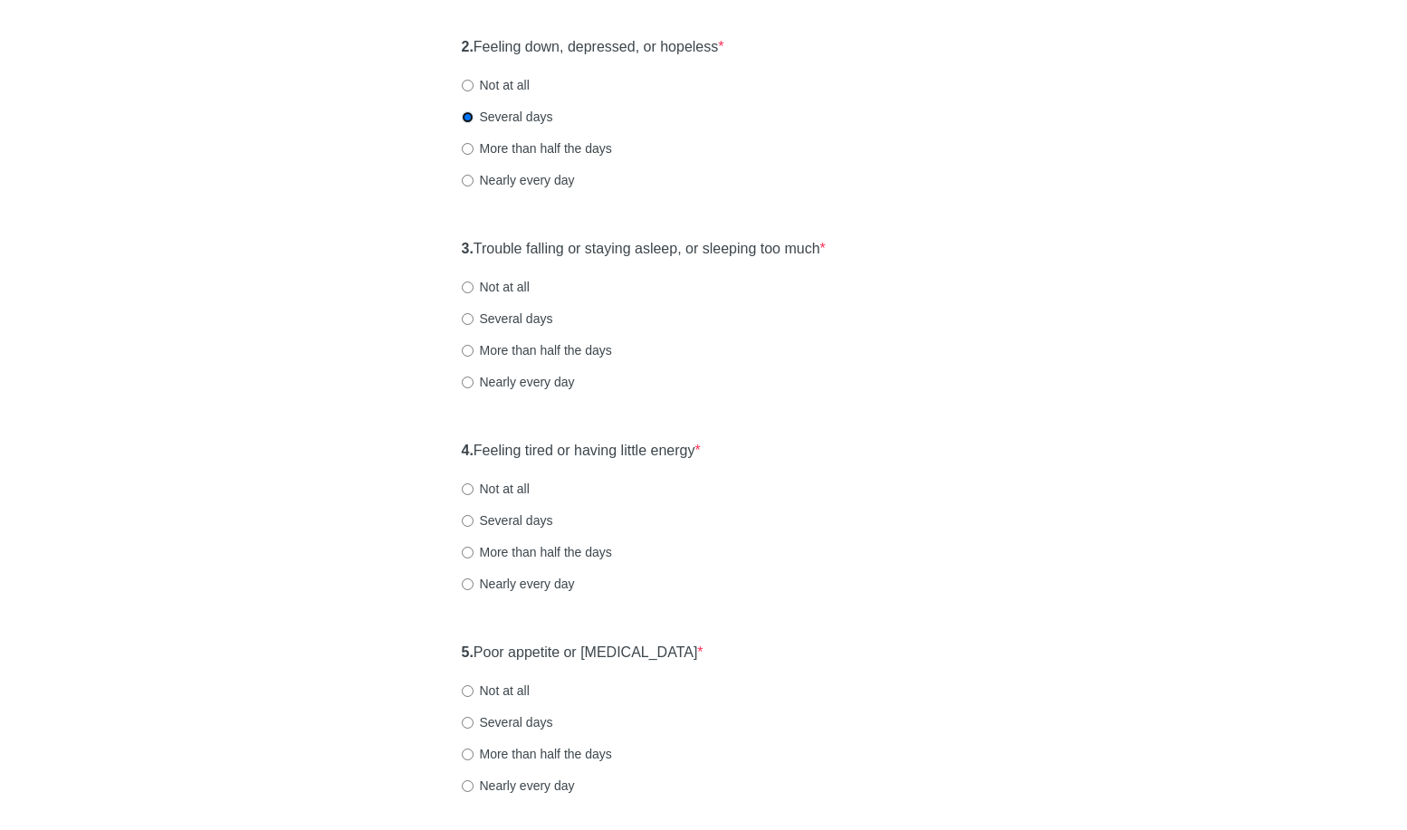
scroll to position [479, 0]
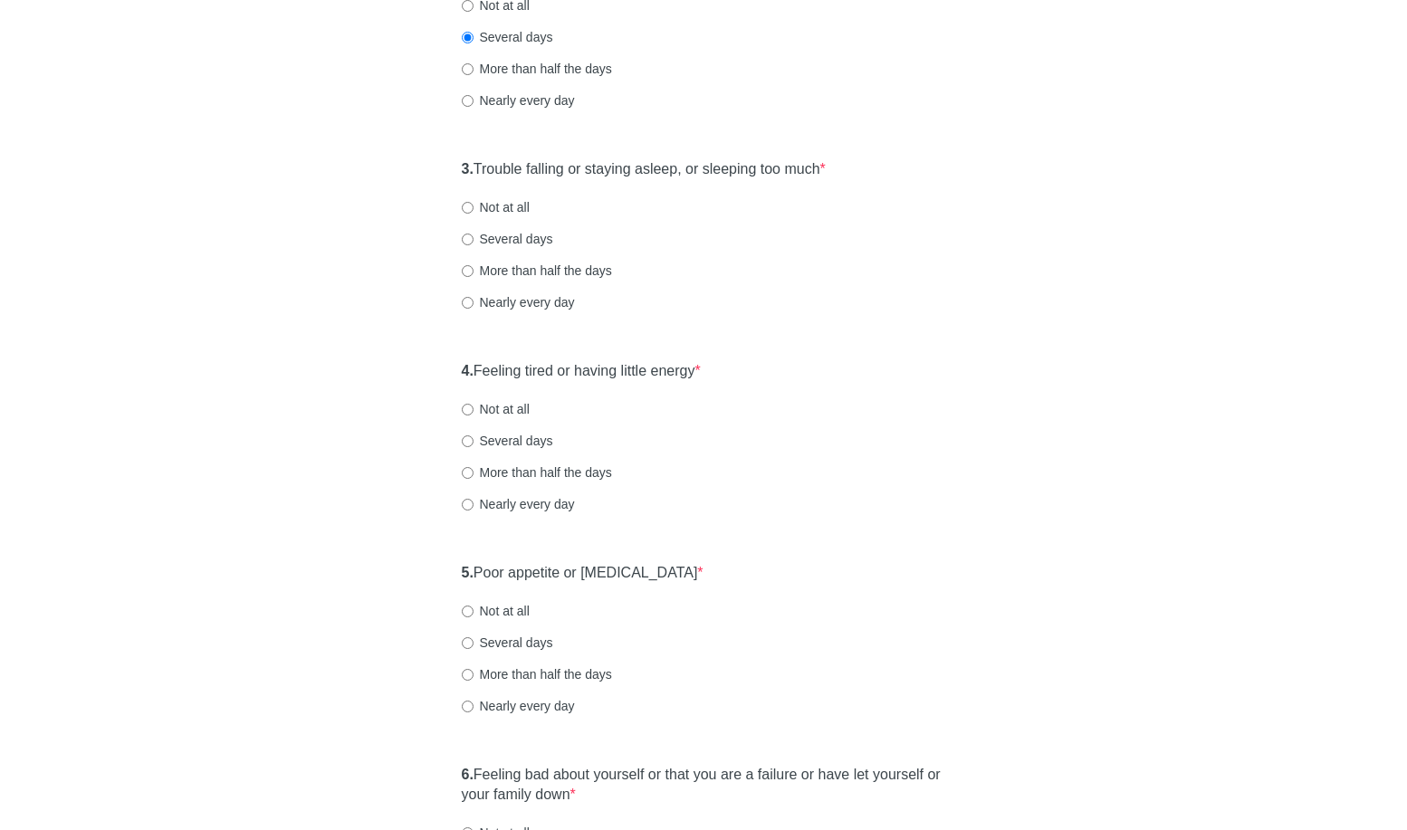
click at [533, 297] on label "Nearly every day" at bounding box center [518, 302] width 113 height 18
click at [474, 297] on input "Nearly every day" at bounding box center [468, 303] width 12 height 12
radio input "true"
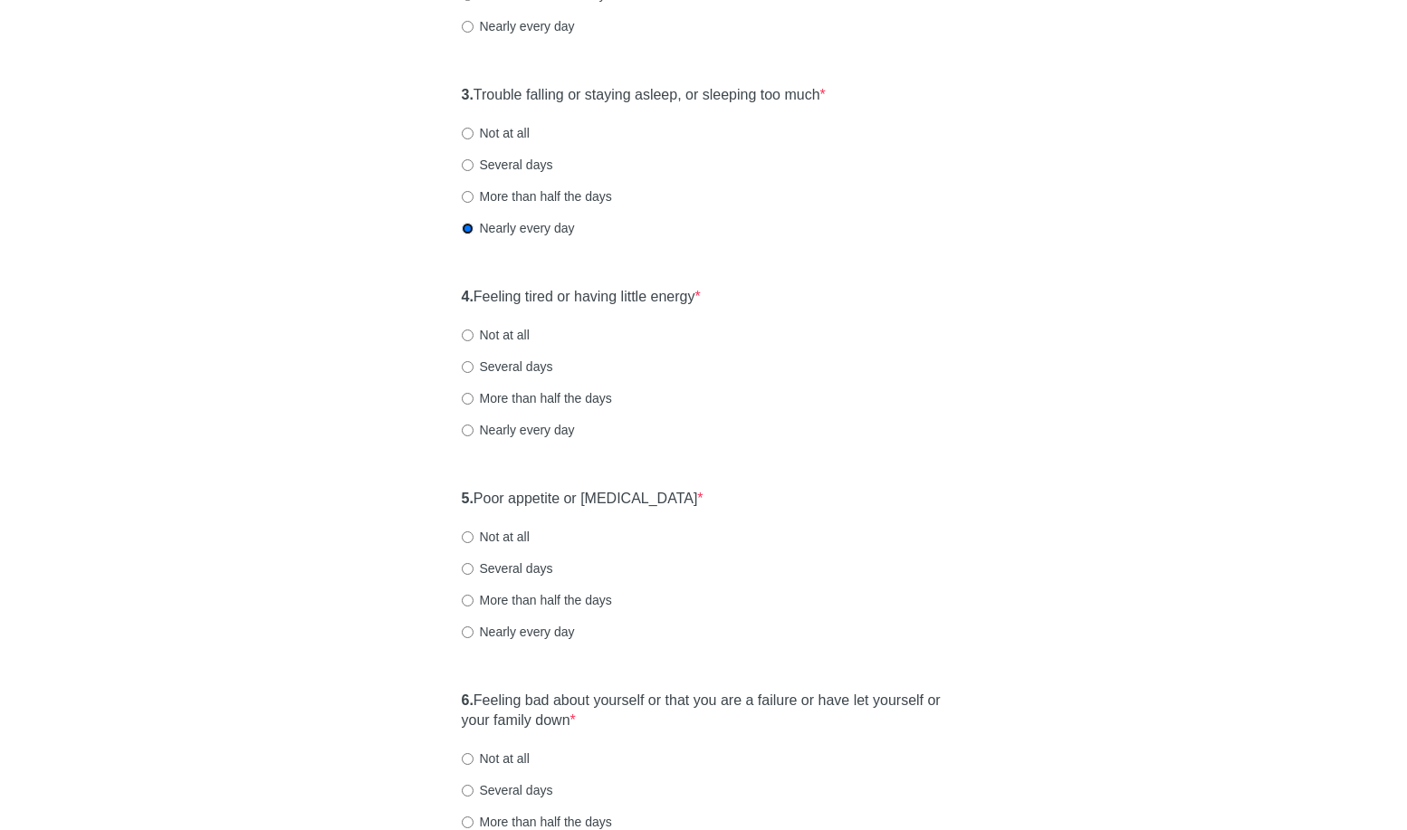
scroll to position [581, 0]
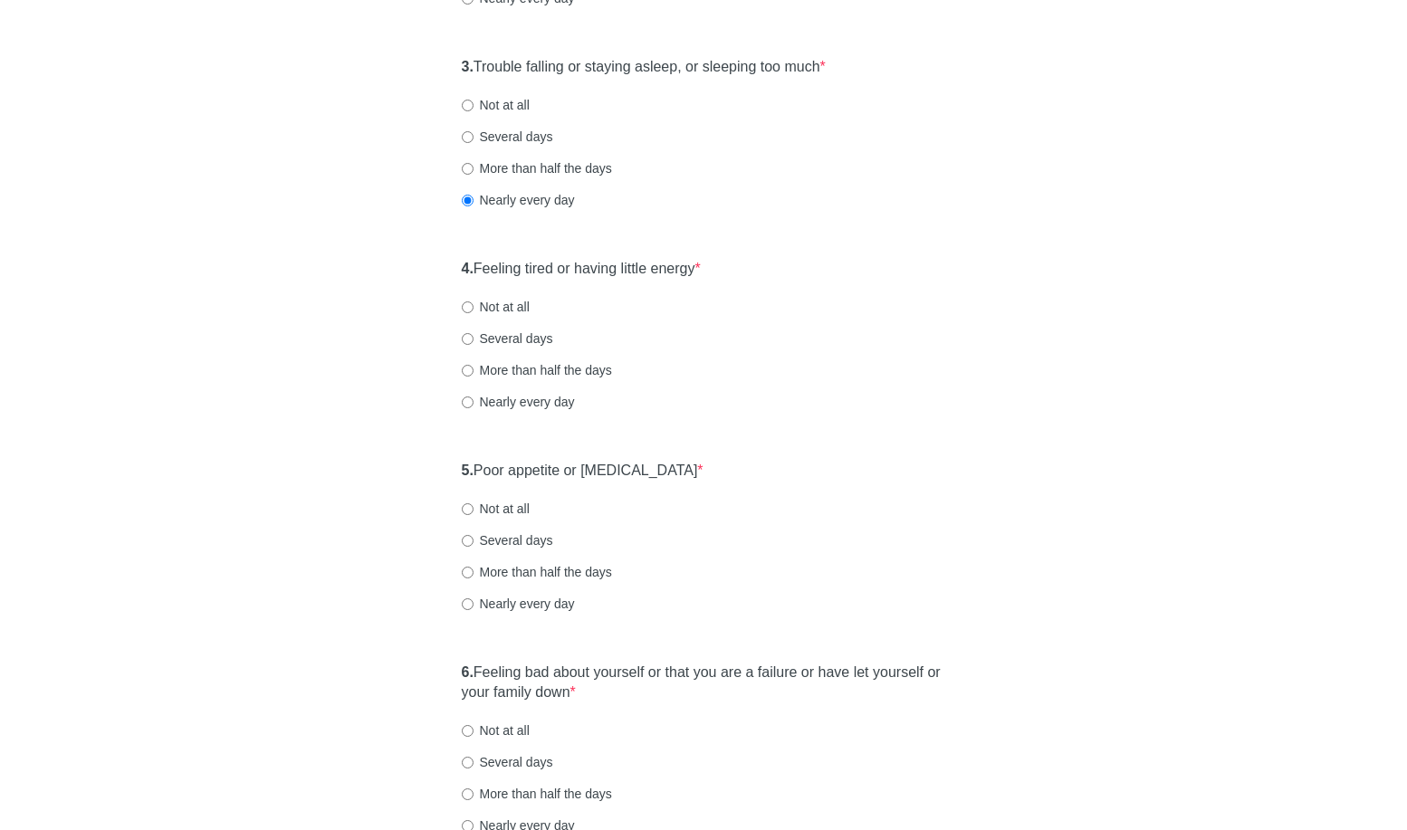
click at [523, 401] on label "Nearly every day" at bounding box center [518, 402] width 113 height 18
click at [474, 401] on input "Nearly every day" at bounding box center [468, 403] width 12 height 12
radio input "true"
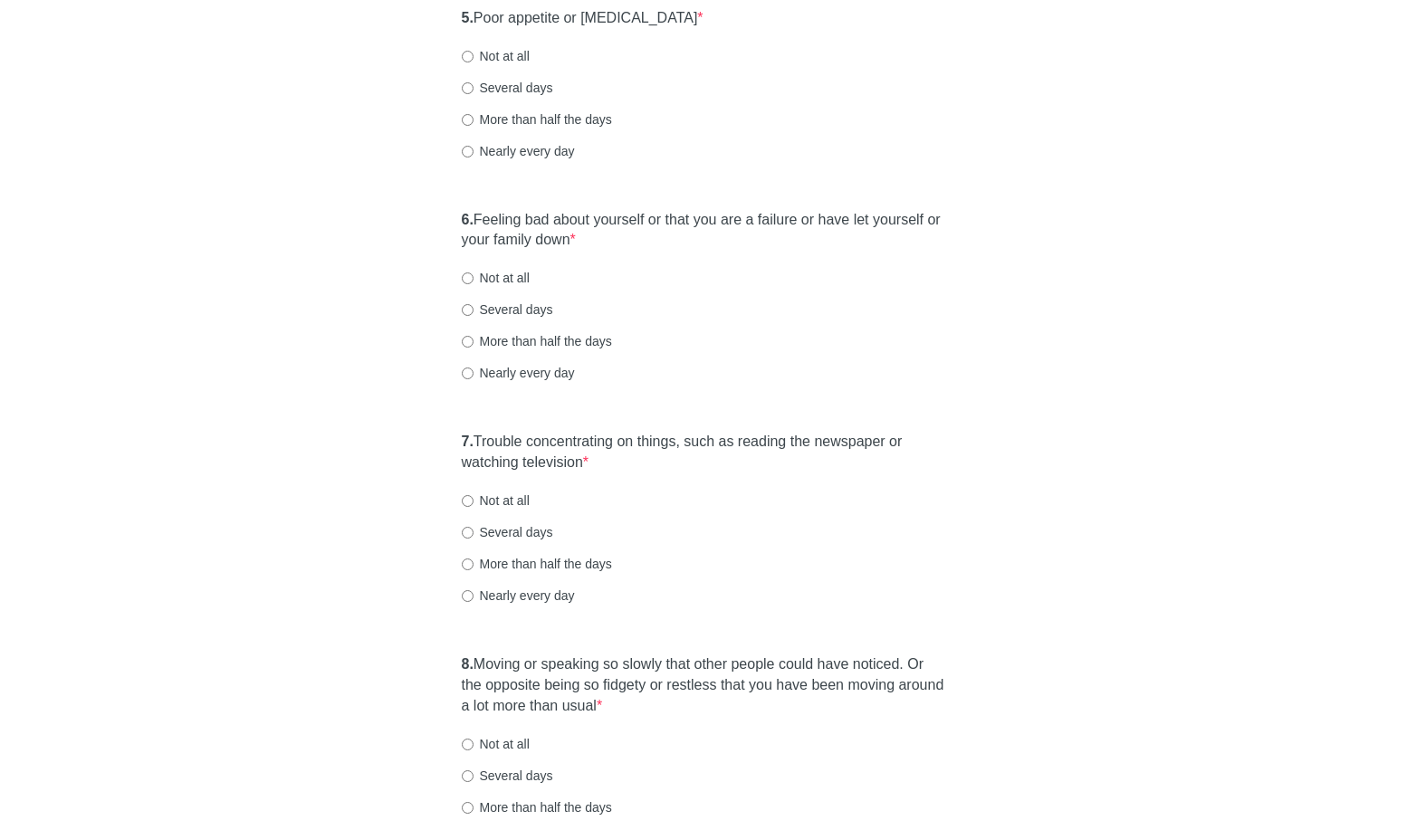
scroll to position [1033, 0]
click at [514, 91] on label "Several days" at bounding box center [507, 89] width 91 height 18
click at [474, 91] on input "Several days" at bounding box center [468, 89] width 12 height 12
radio input "true"
click at [531, 158] on label "Nearly every day" at bounding box center [518, 152] width 113 height 18
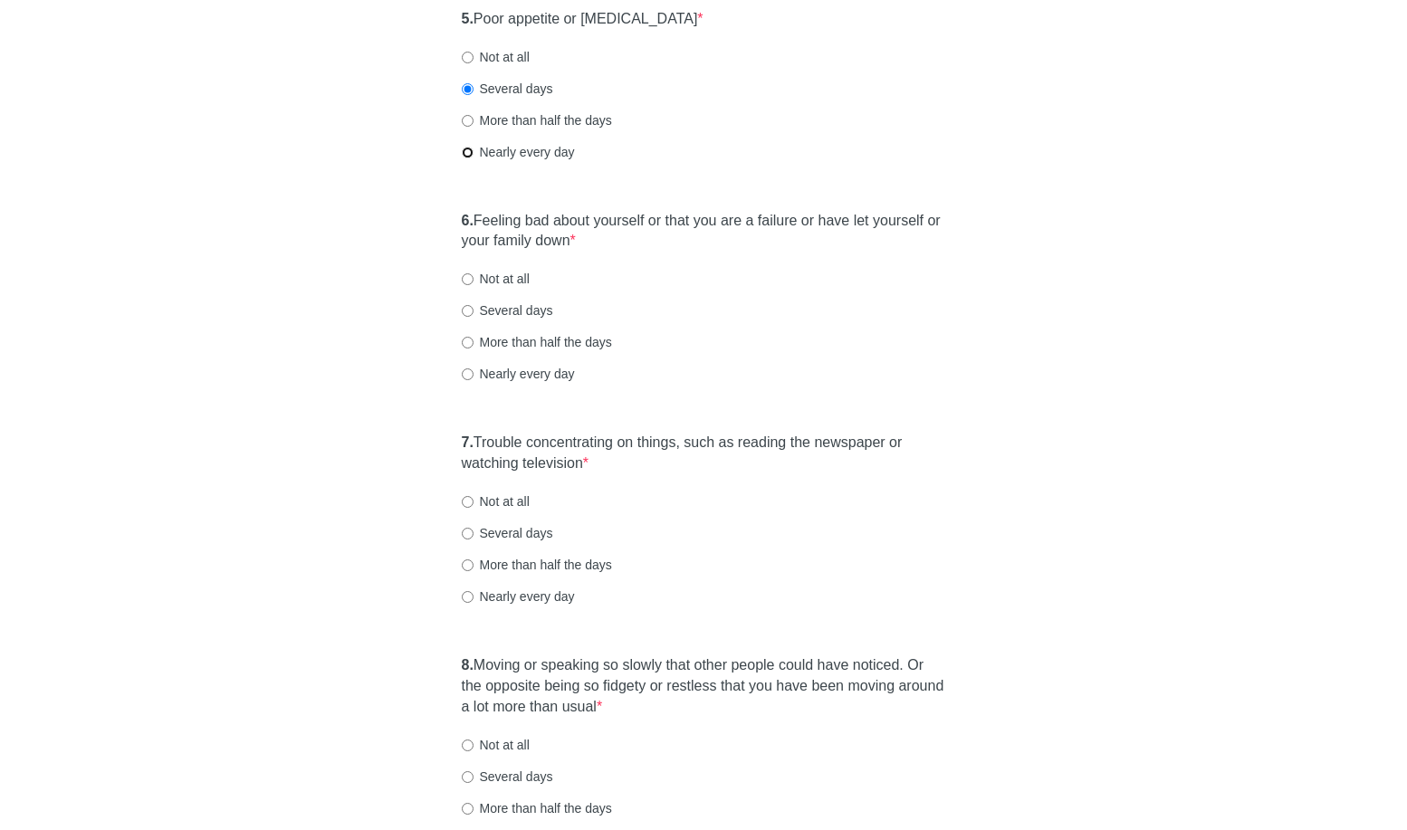
click at [474, 158] on input "Nearly every day" at bounding box center [468, 153] width 12 height 12
radio input "true"
click at [495, 339] on label "More than half the days" at bounding box center [537, 342] width 150 height 18
click at [474, 339] on input "More than half the days" at bounding box center [468, 343] width 12 height 12
radio input "true"
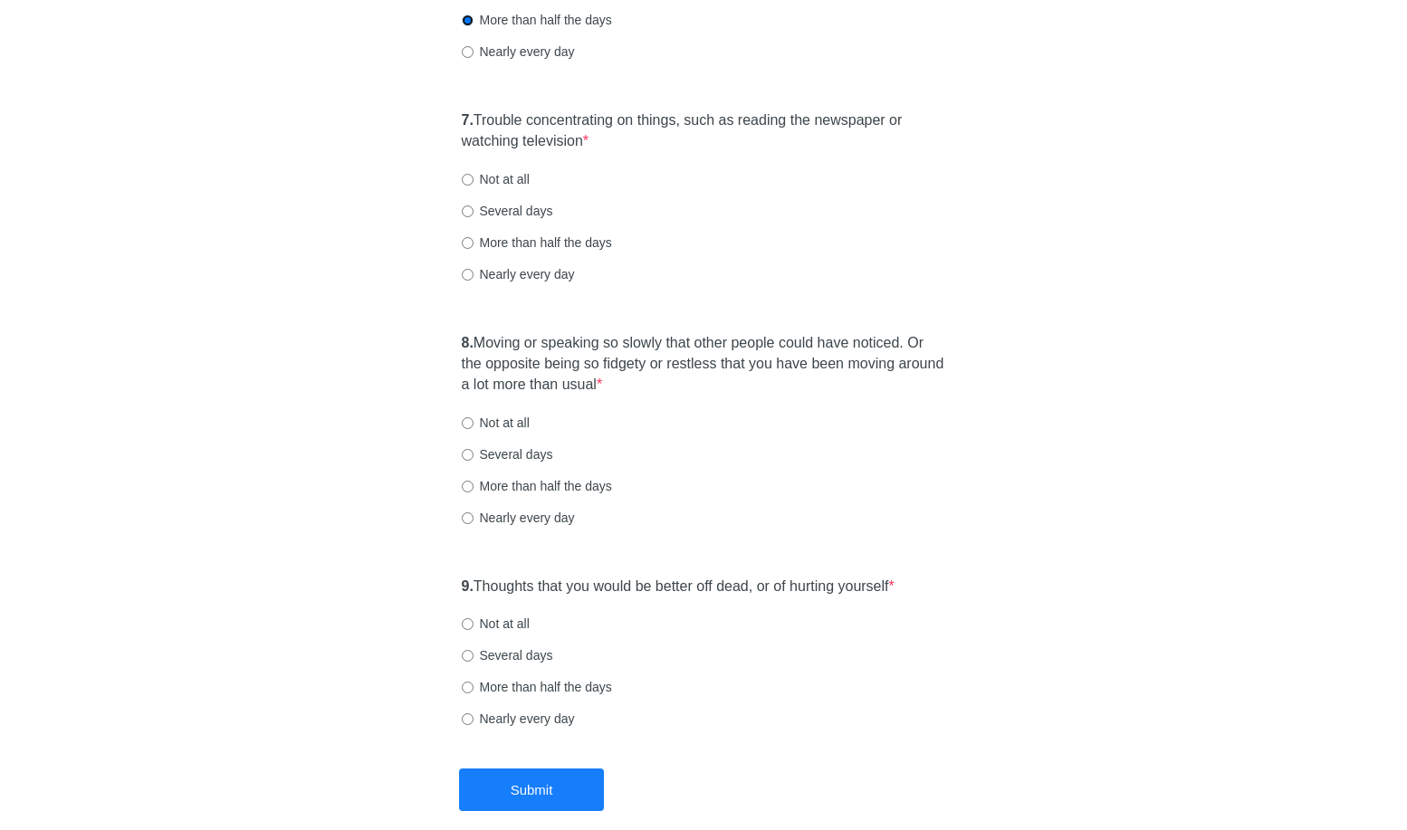
scroll to position [1392, 0]
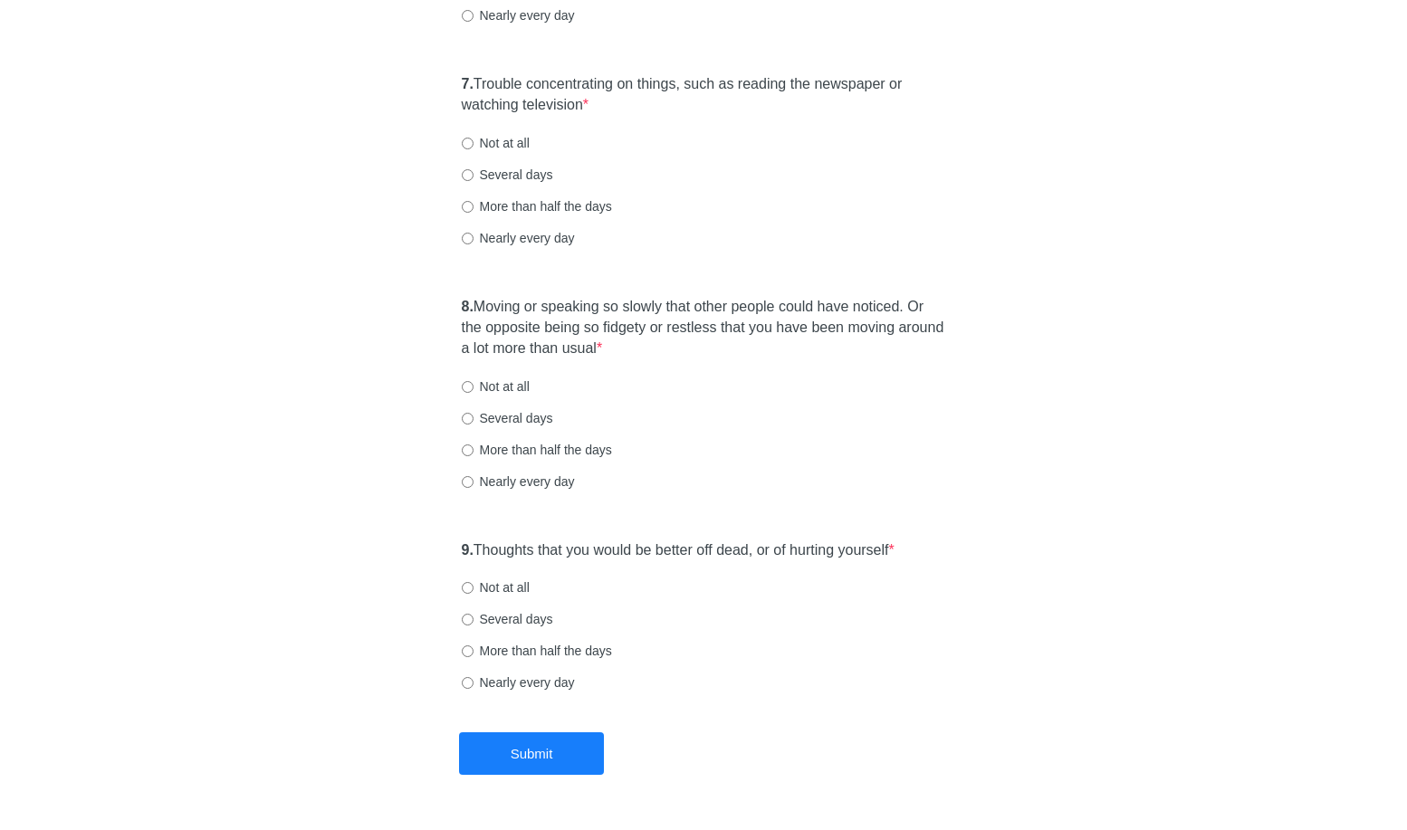
click at [510, 152] on div "7. Trouble concentrating on things, such as reading the newspaper or watching t…" at bounding box center [704, 169] width 503 height 209
click at [512, 148] on label "Not at all" at bounding box center [496, 143] width 68 height 18
click at [474, 148] on input "Not at all" at bounding box center [468, 144] width 12 height 12
radio input "true"
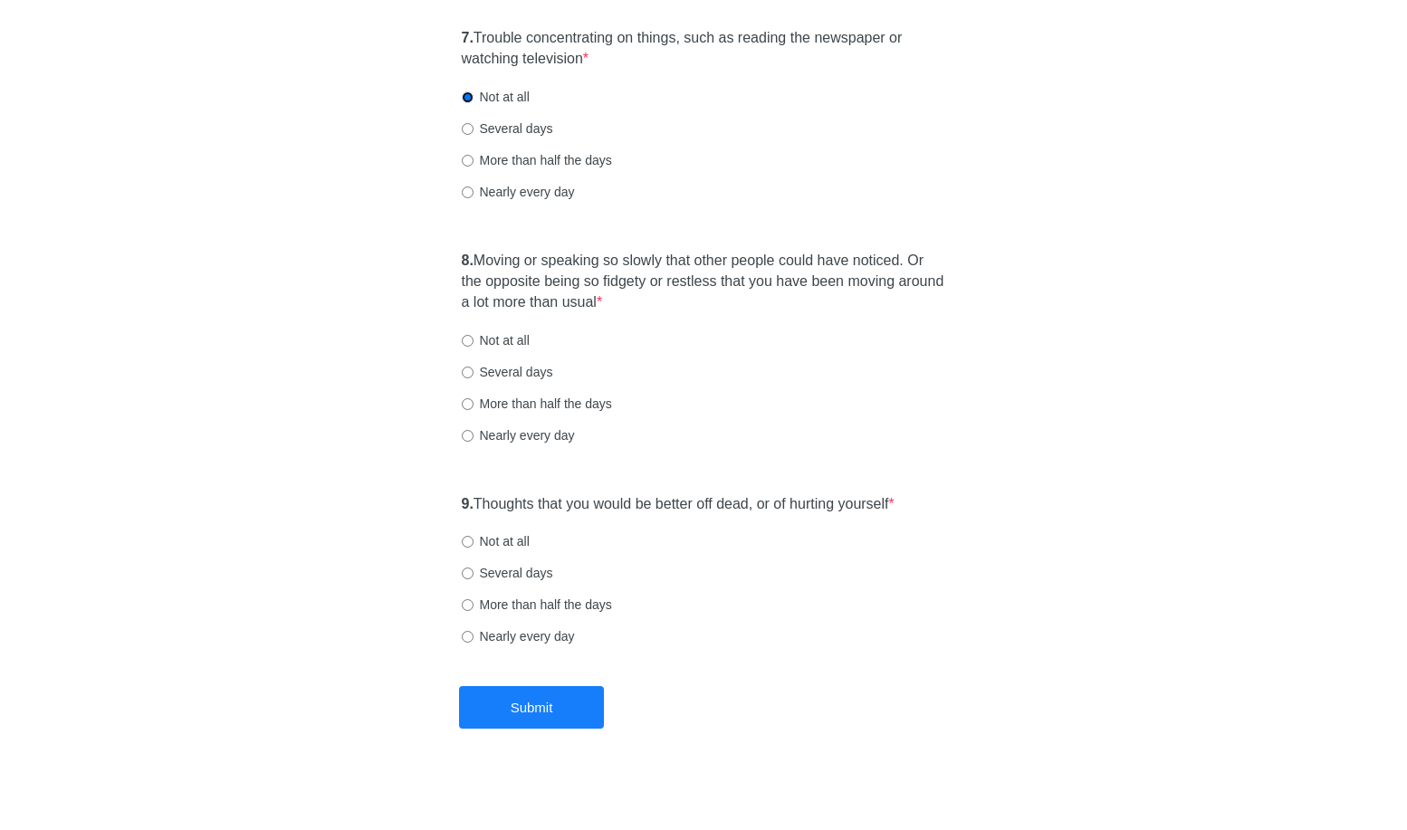
scroll to position [1446, 0]
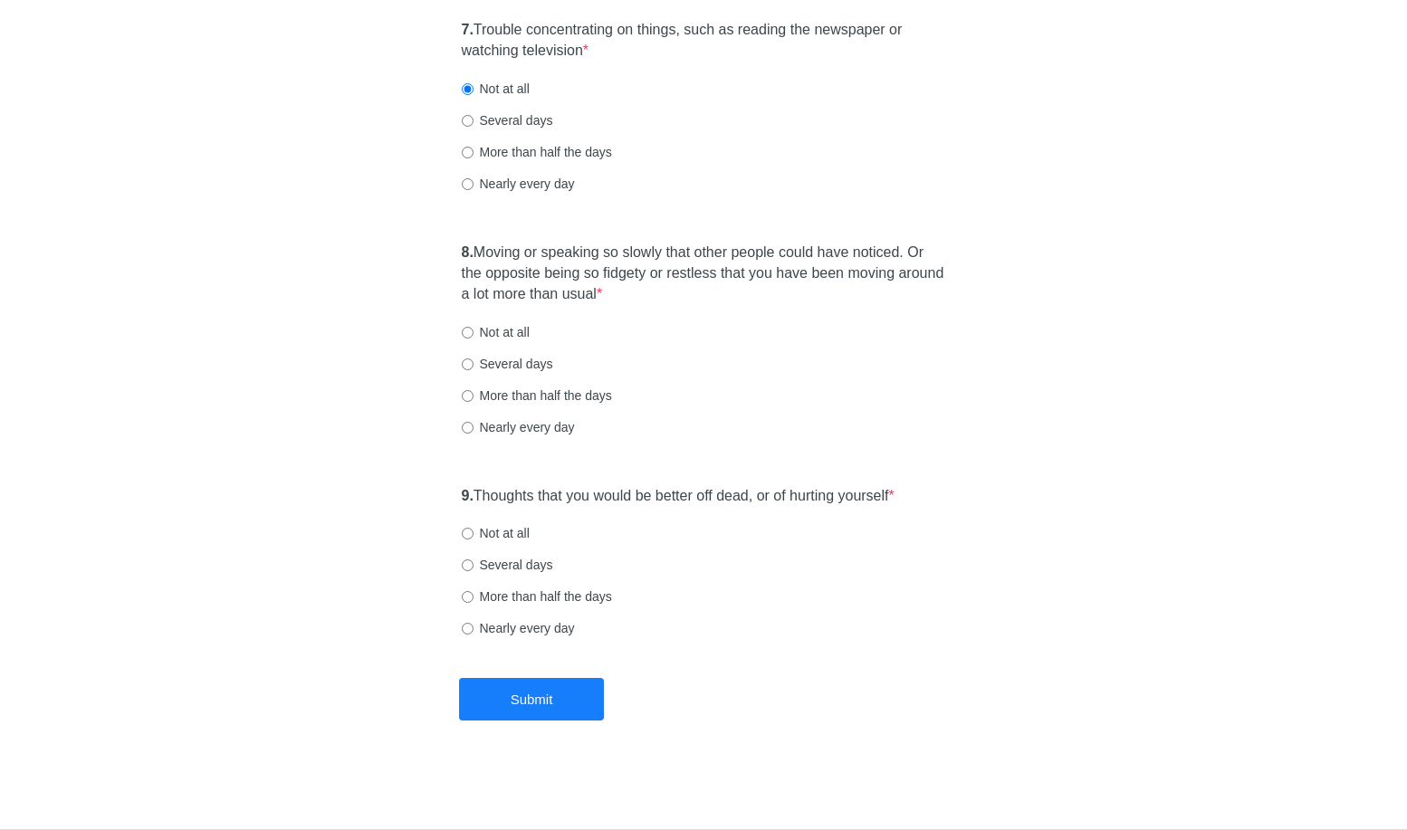
click at [512, 121] on label "Several days" at bounding box center [507, 120] width 91 height 18
click at [474, 121] on input "Several days" at bounding box center [468, 121] width 12 height 12
radio input "true"
click at [508, 340] on label "Not at all" at bounding box center [496, 332] width 68 height 18
click at [474, 339] on input "Not at all" at bounding box center [468, 333] width 12 height 12
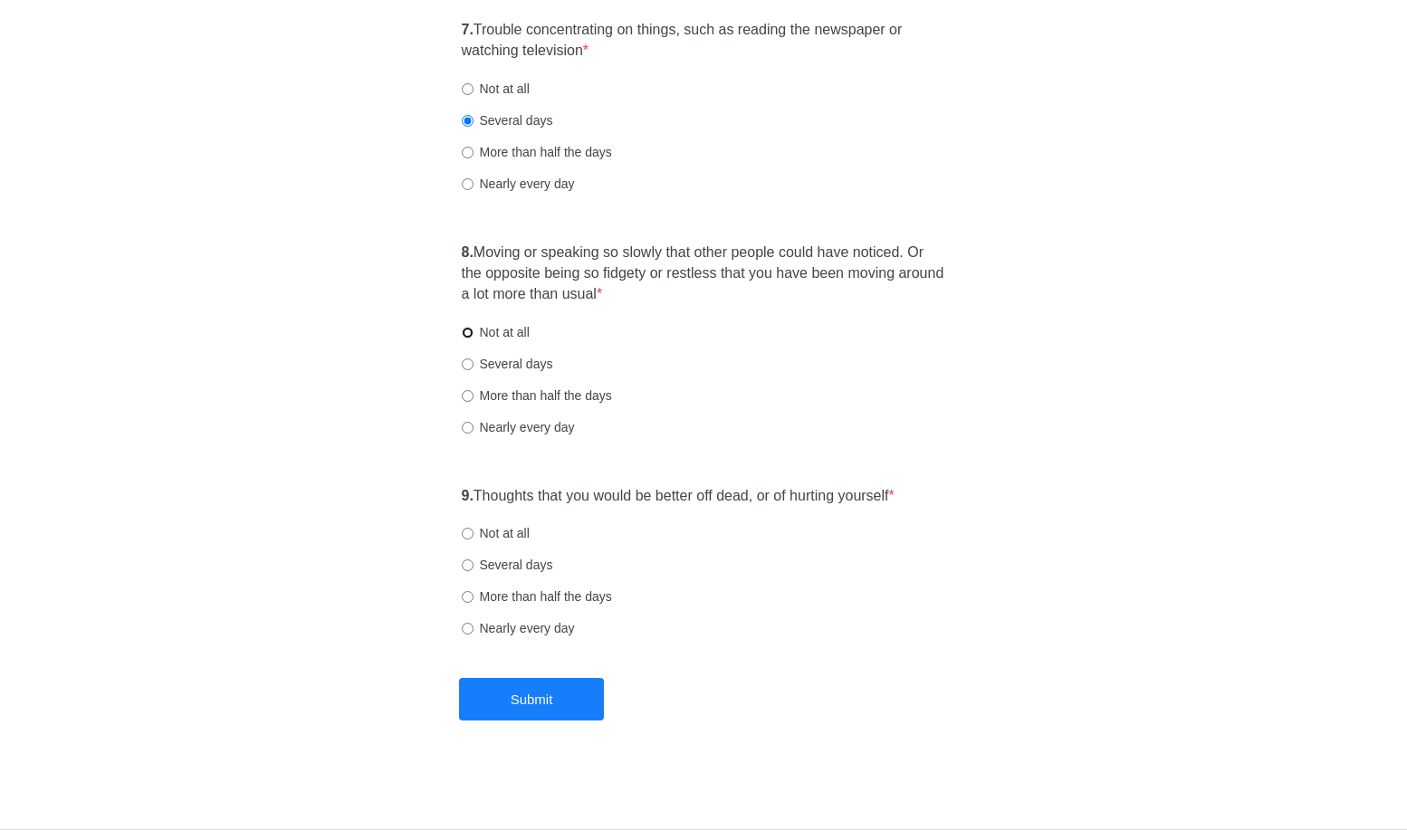
radio input "true"
click at [508, 336] on label "Not at all" at bounding box center [496, 332] width 68 height 18
click at [474, 336] on input "Not at all" at bounding box center [468, 333] width 12 height 12
click at [507, 532] on label "Not at all" at bounding box center [496, 533] width 68 height 18
click at [487, 533] on label "Not at all" at bounding box center [496, 533] width 68 height 18
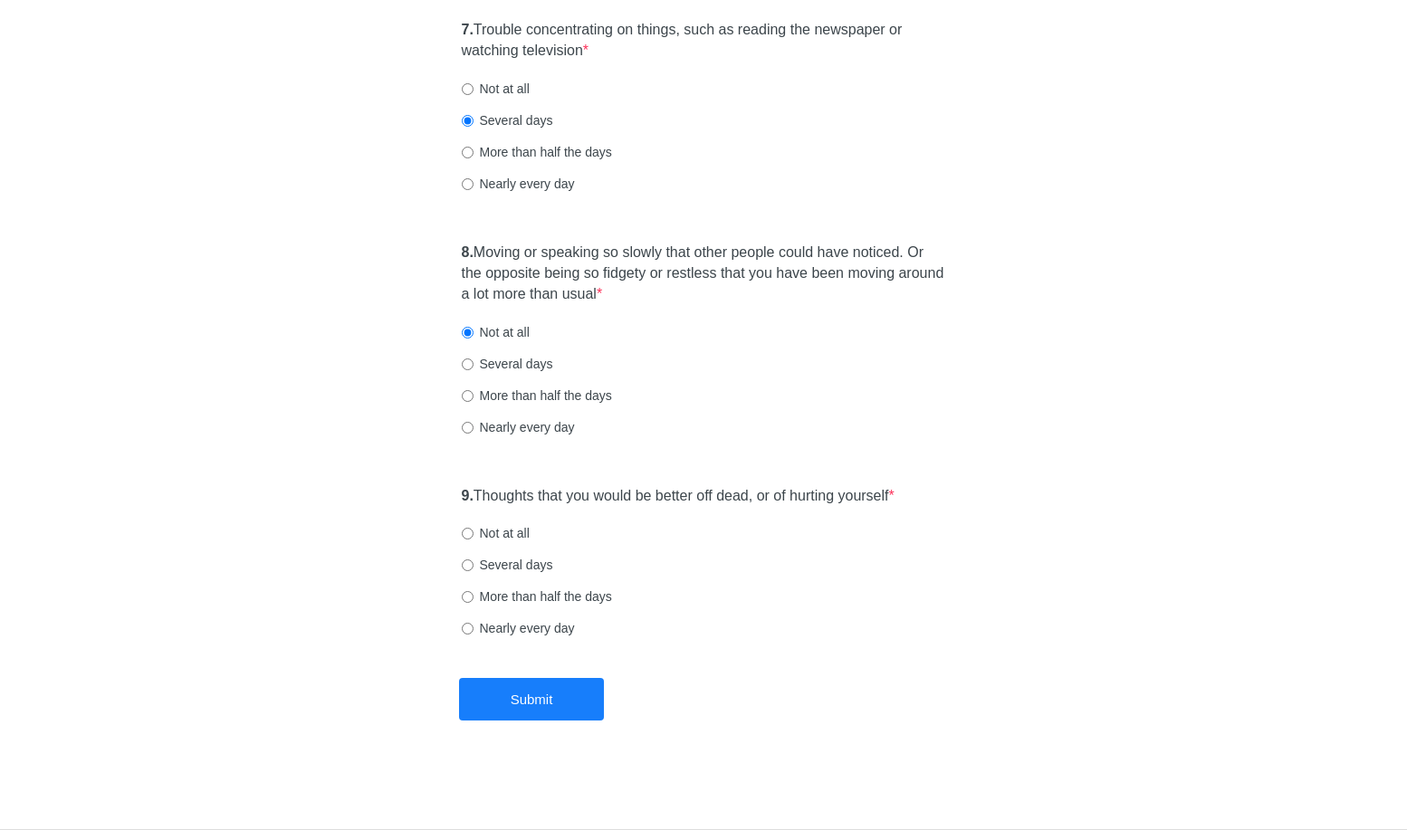
click at [474, 533] on input "Not at all" at bounding box center [468, 534] width 12 height 12
radio input "true"
click at [576, 707] on button "Submit" at bounding box center [531, 699] width 145 height 43
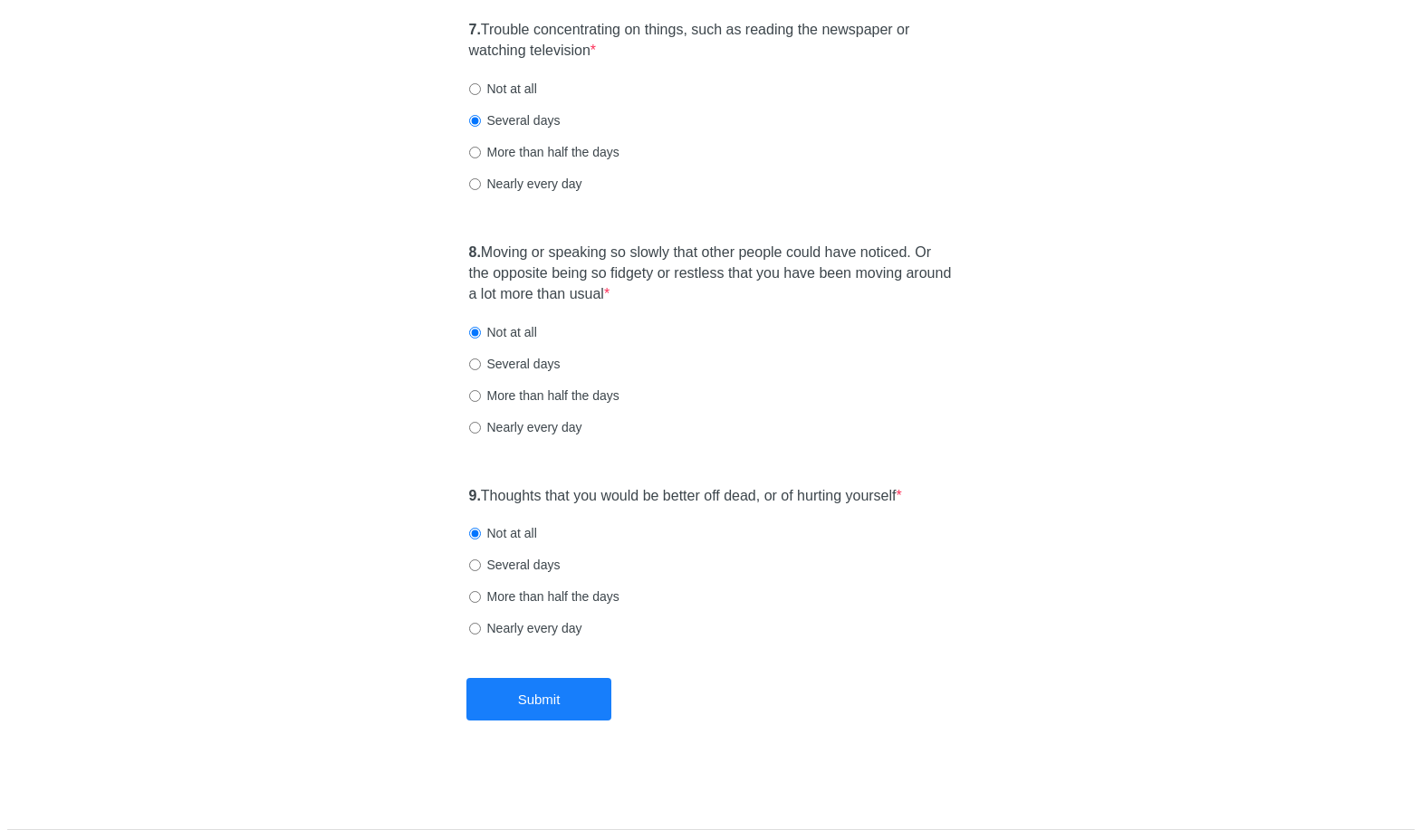
scroll to position [0, 0]
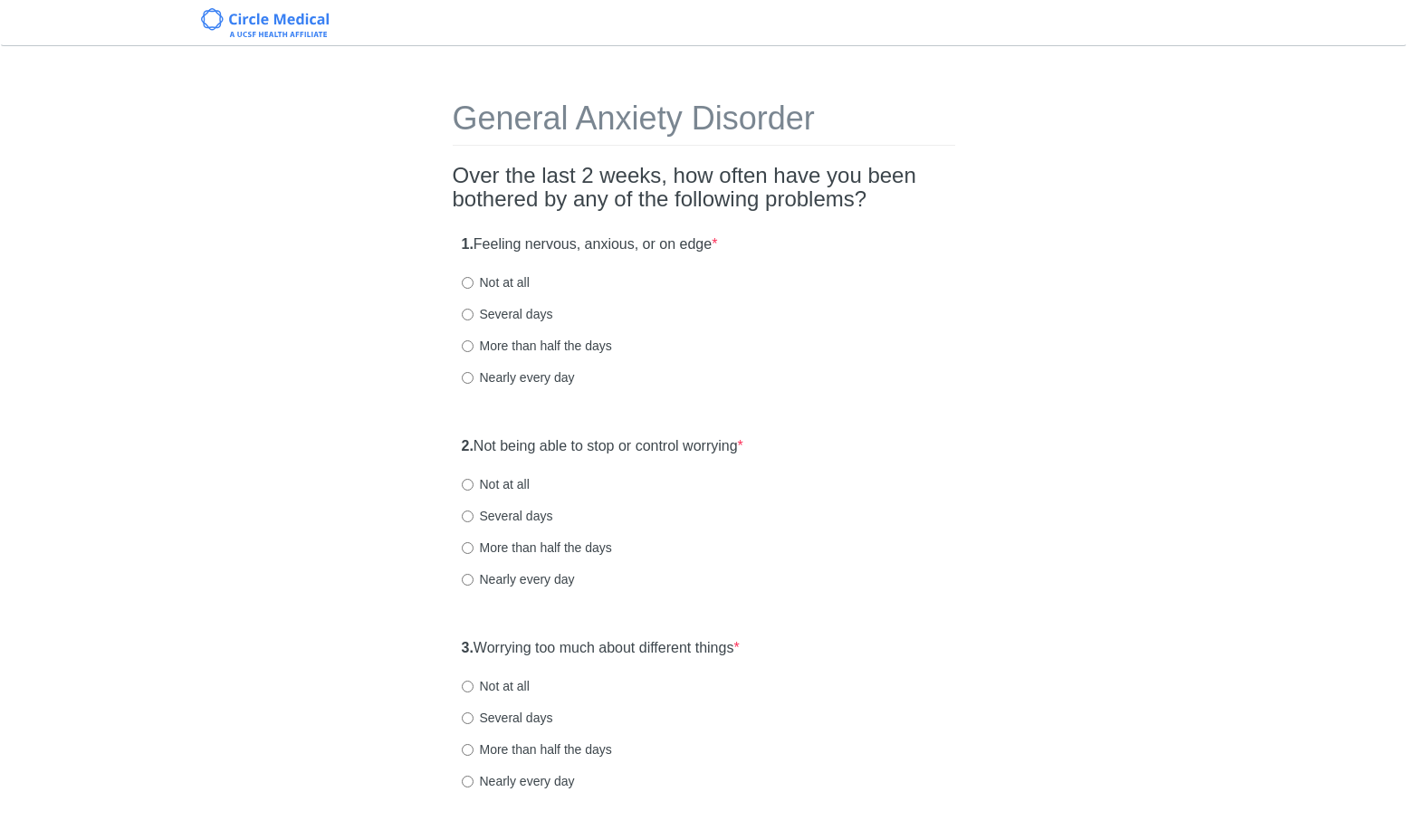
click at [533, 391] on div "1. Feeling nervous, anxious, or on edge * Not at all Several days More than hal…" at bounding box center [704, 319] width 503 height 188
click at [552, 381] on label "Nearly every day" at bounding box center [518, 378] width 113 height 18
click at [474, 381] on input "Nearly every day" at bounding box center [468, 378] width 12 height 12
radio input "true"
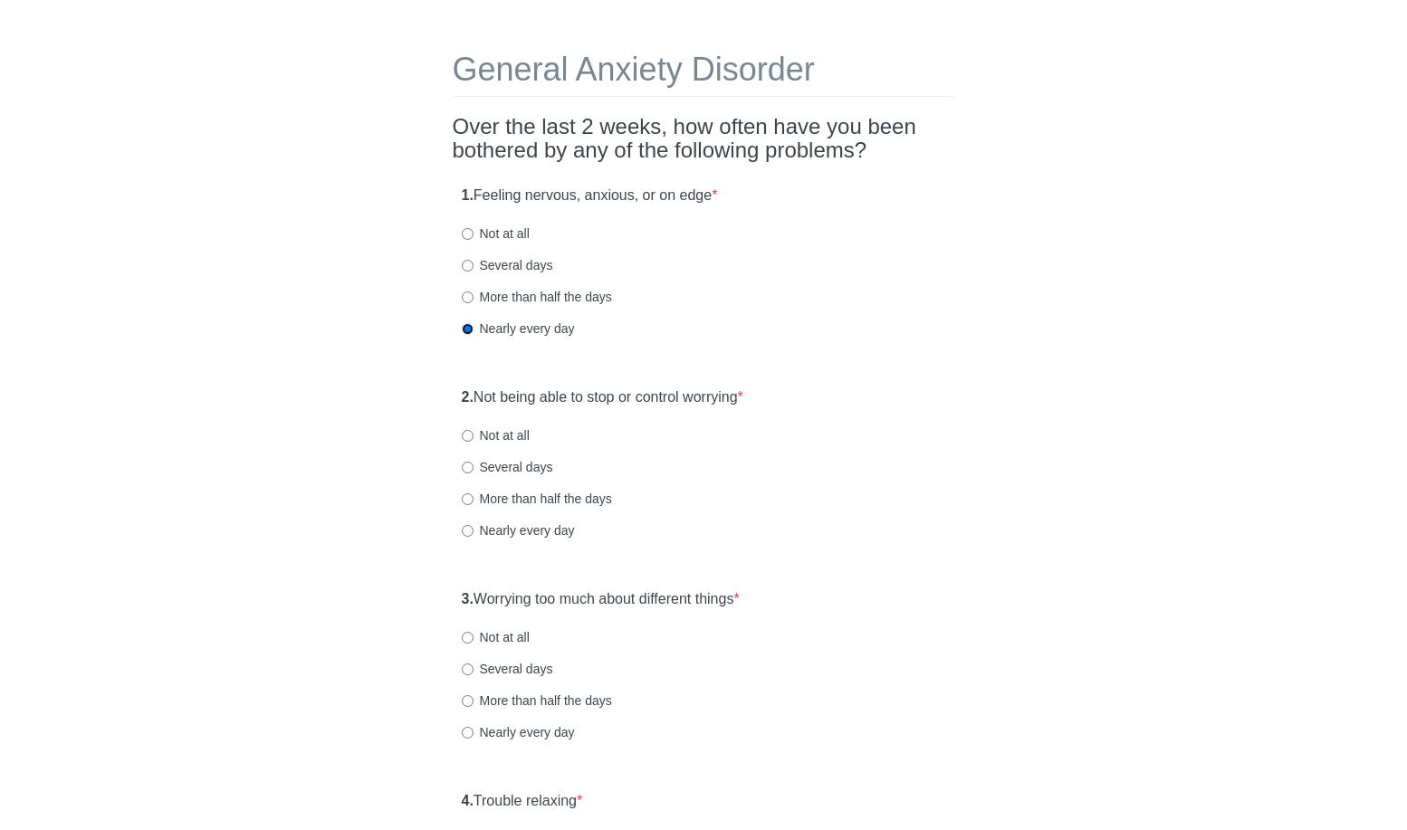
scroll to position [139, 0]
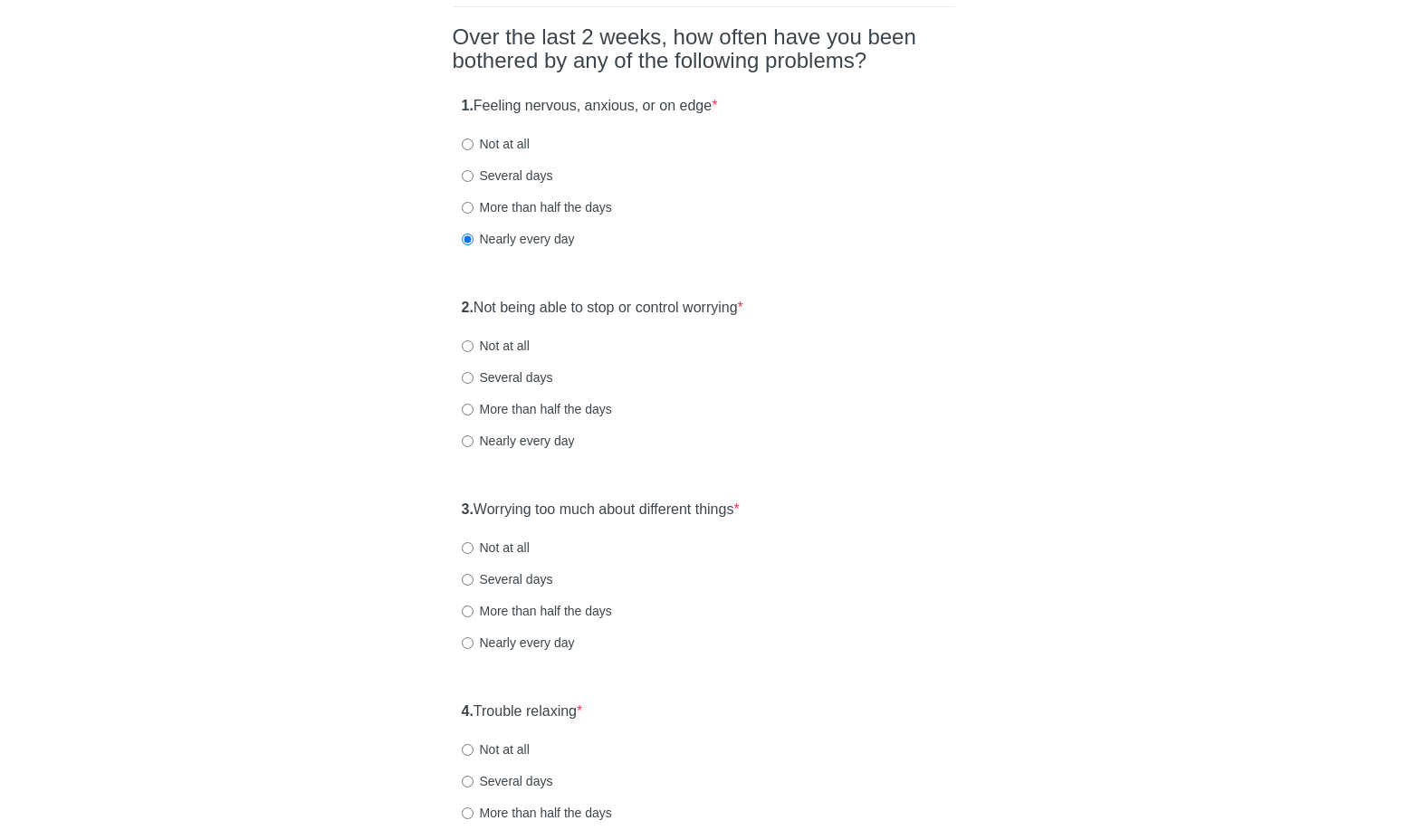
click at [538, 435] on label "Nearly every day" at bounding box center [518, 441] width 113 height 18
click at [474, 436] on input "Nearly every day" at bounding box center [468, 442] width 12 height 12
radio input "true"
click at [555, 414] on label "More than half the days" at bounding box center [537, 409] width 150 height 18
click at [474, 414] on input "More than half the days" at bounding box center [468, 410] width 12 height 12
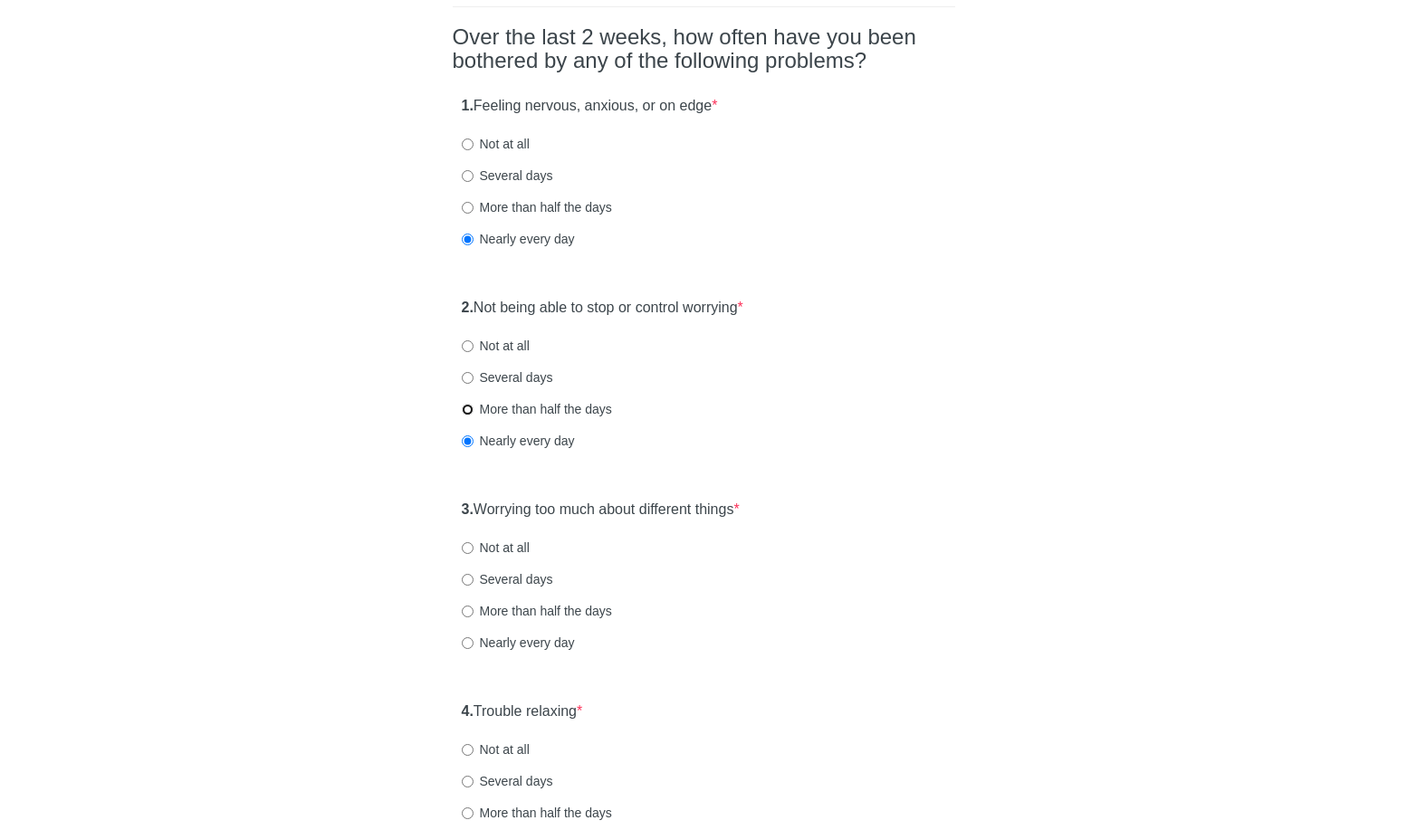
radio input "true"
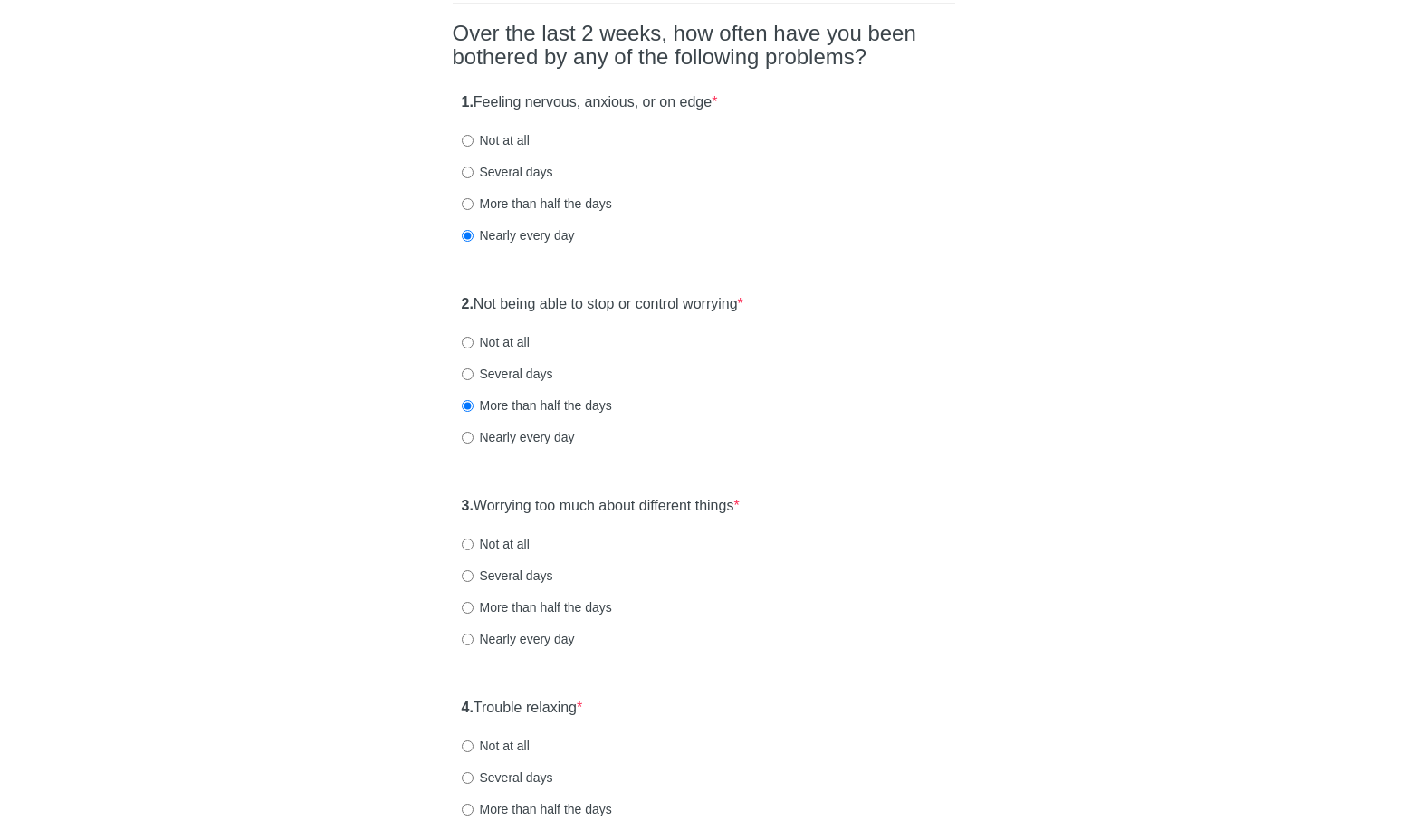
click at [549, 432] on label "Nearly every day" at bounding box center [518, 437] width 113 height 18
click at [474, 432] on input "Nearly every day" at bounding box center [468, 438] width 12 height 12
radio input "true"
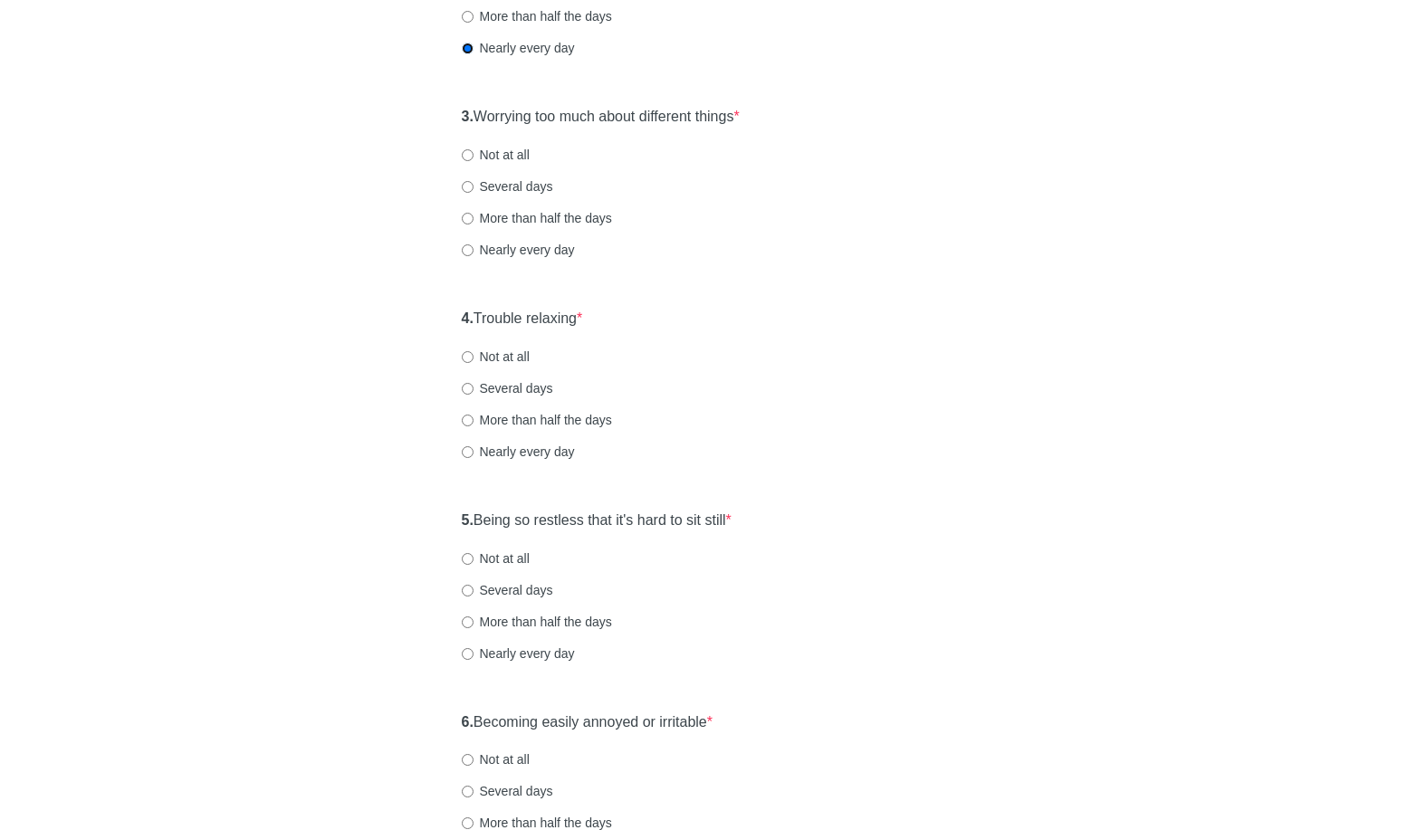
scroll to position [532, 0]
click at [481, 240] on label "Nearly every day" at bounding box center [518, 249] width 113 height 18
click at [474, 244] on input "Nearly every day" at bounding box center [468, 250] width 12 height 12
radio input "true"
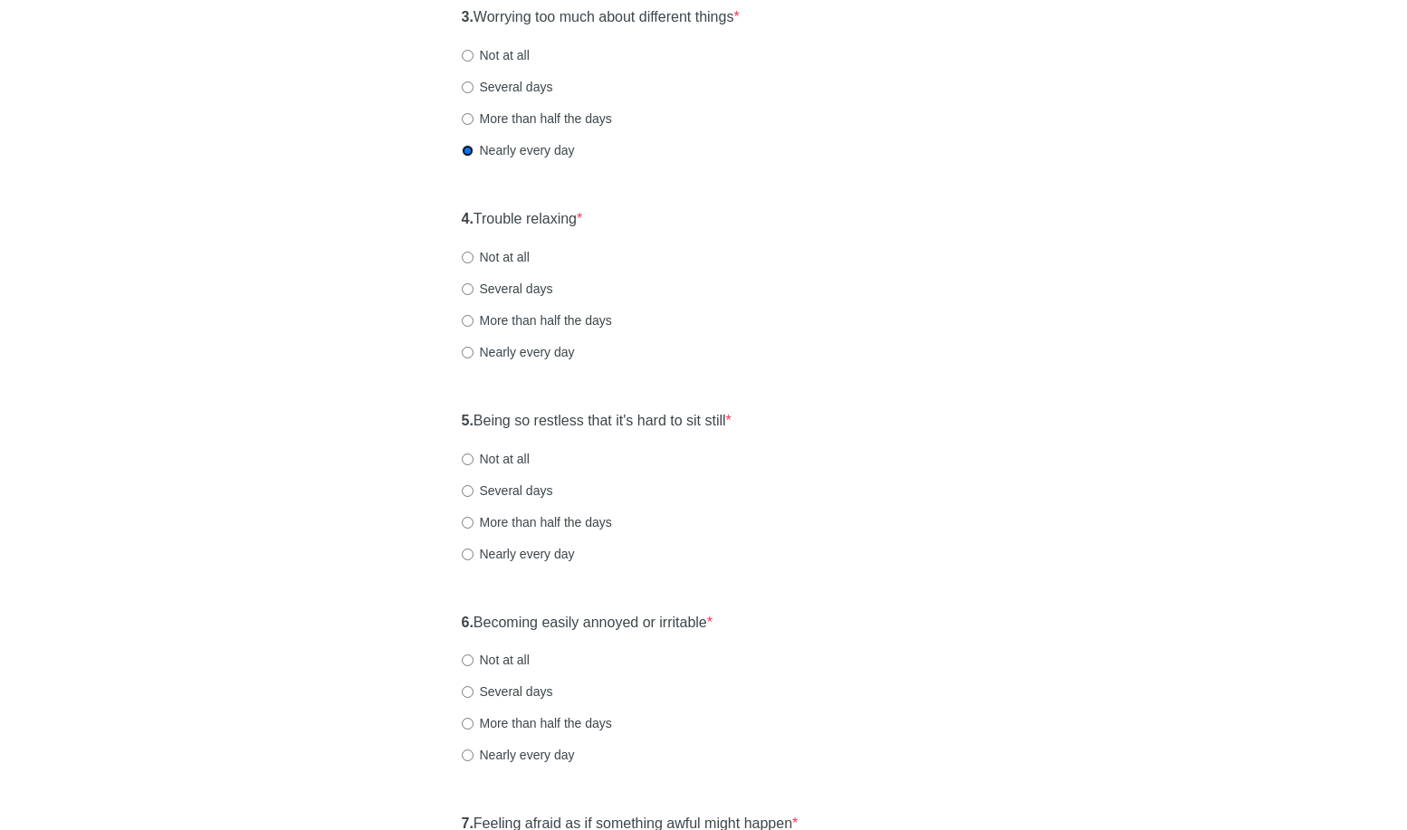
scroll to position [721, 0]
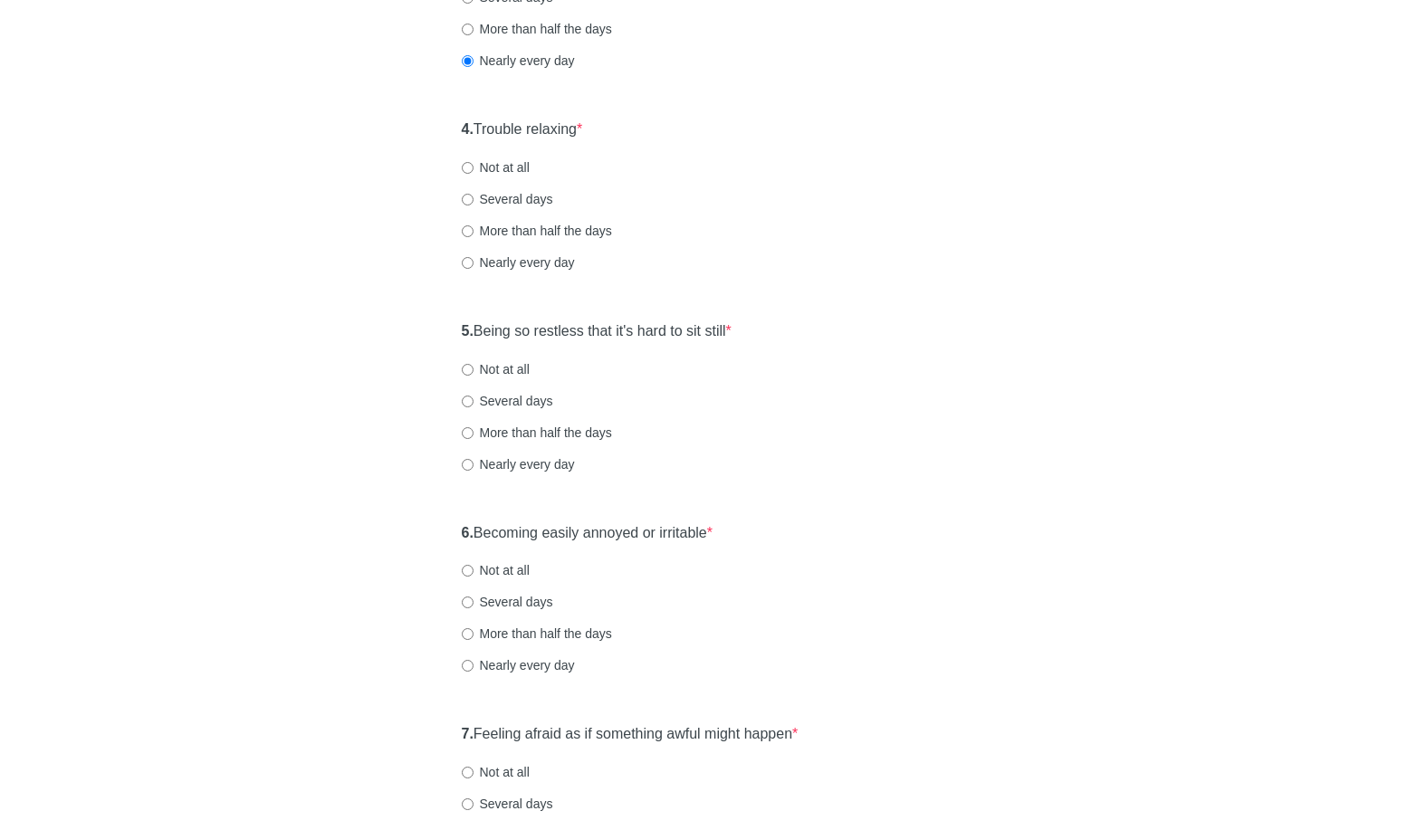
click at [528, 267] on label "Nearly every day" at bounding box center [518, 263] width 113 height 18
click at [474, 267] on input "Nearly every day" at bounding box center [468, 263] width 12 height 12
radio input "true"
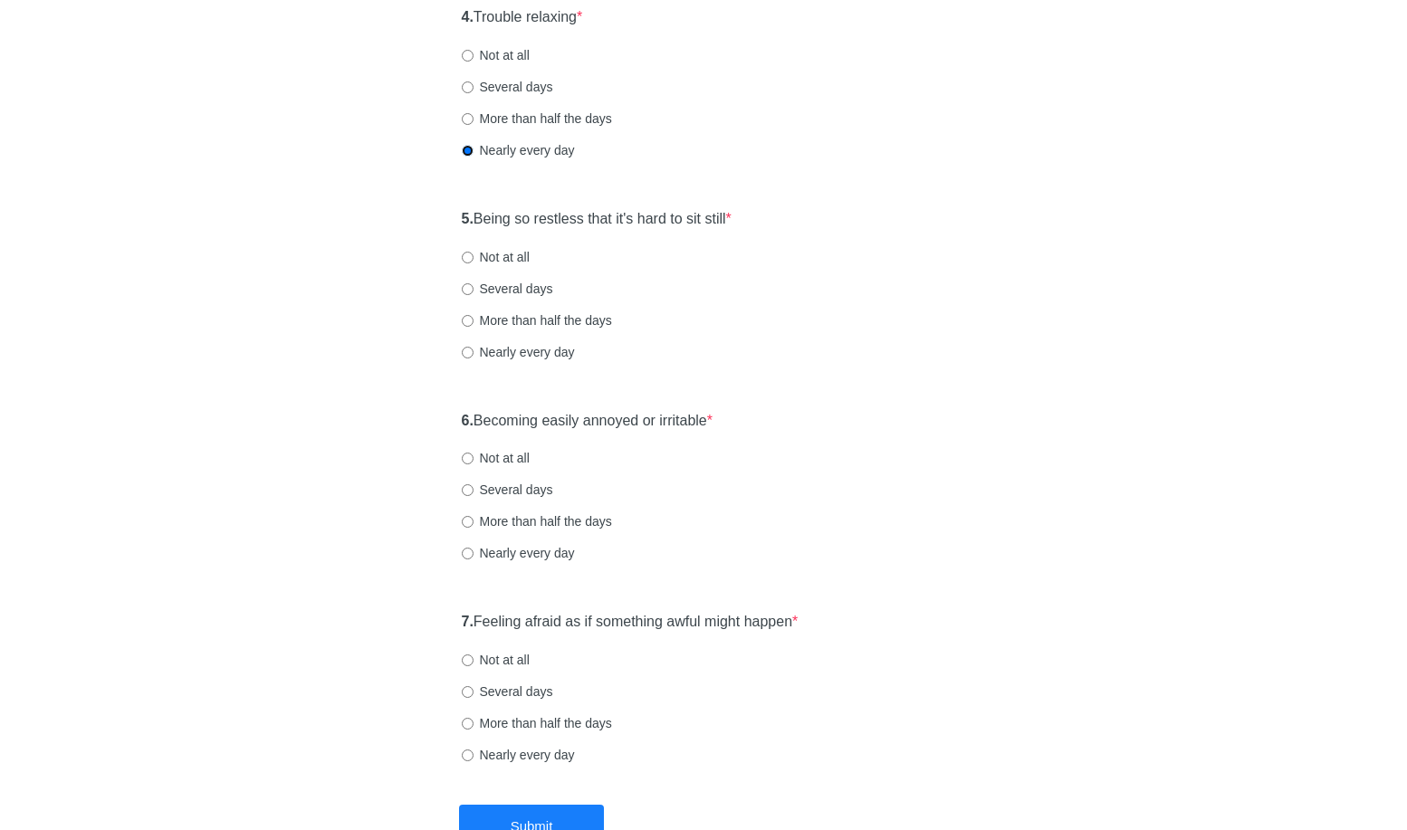
scroll to position [838, 0]
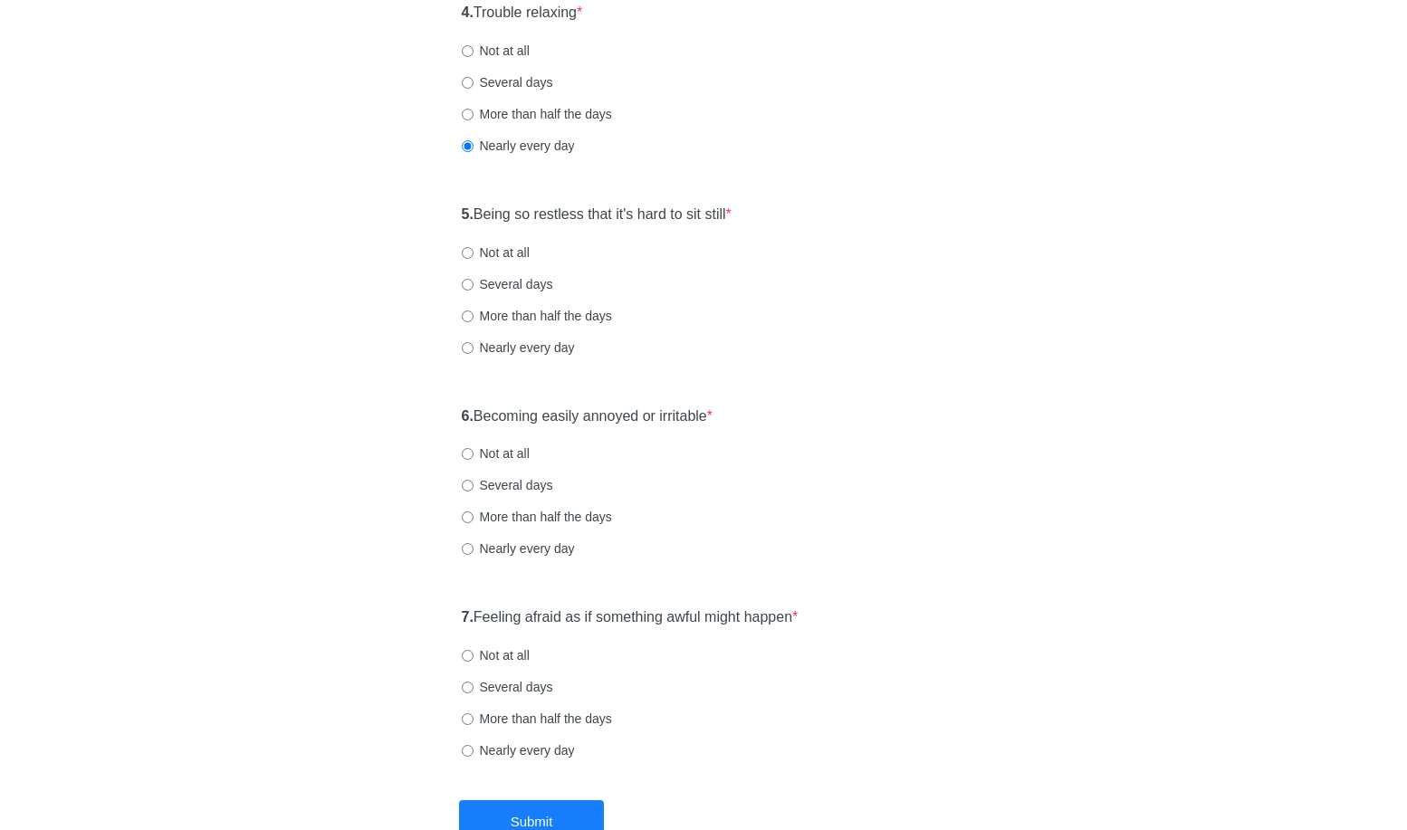
click at [543, 344] on label "Nearly every day" at bounding box center [518, 348] width 113 height 18
click at [474, 344] on input "Nearly every day" at bounding box center [468, 348] width 12 height 12
radio input "true"
click at [503, 253] on label "Not at all" at bounding box center [496, 253] width 68 height 18
click at [474, 253] on input "Not at all" at bounding box center [468, 253] width 12 height 12
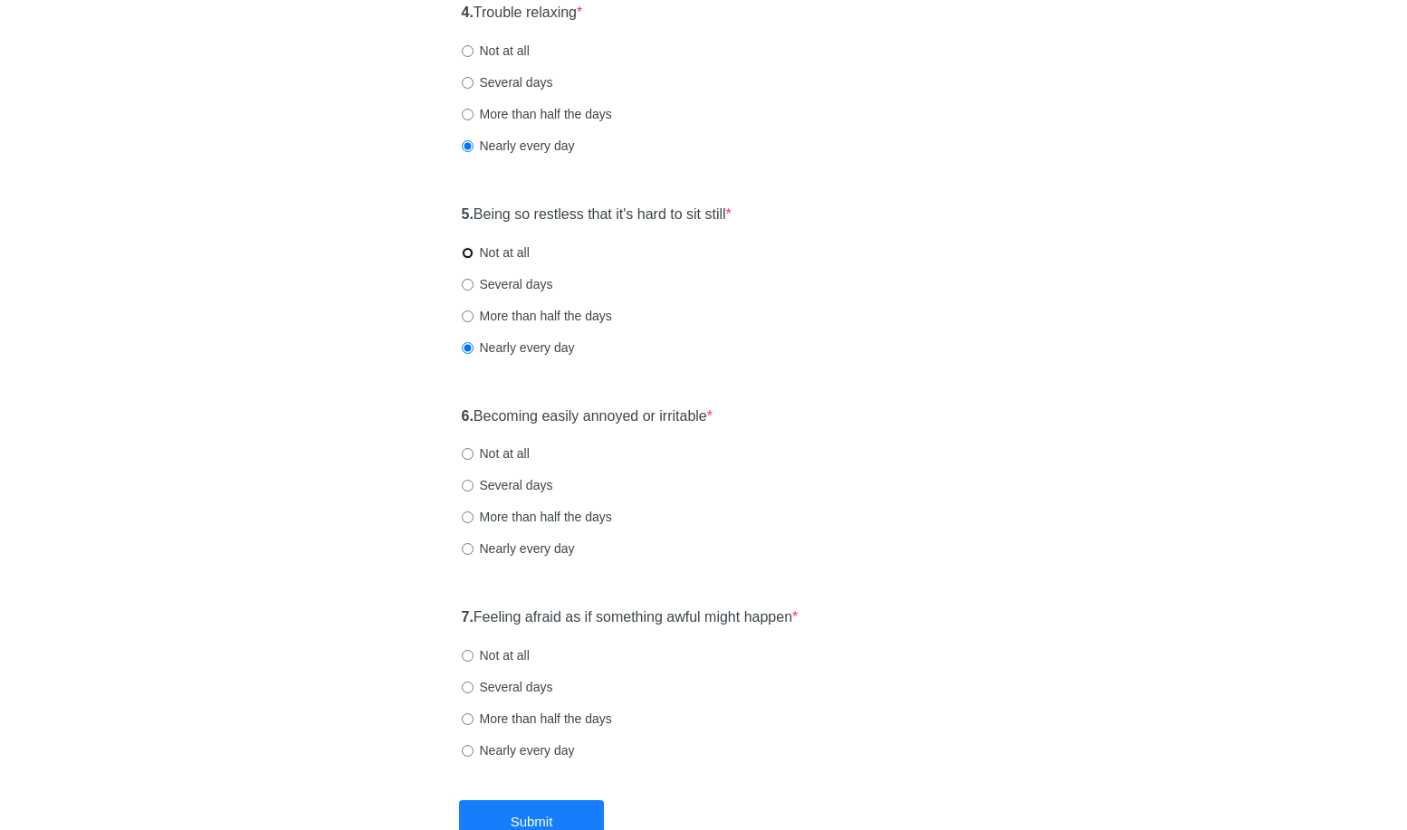
radio input "true"
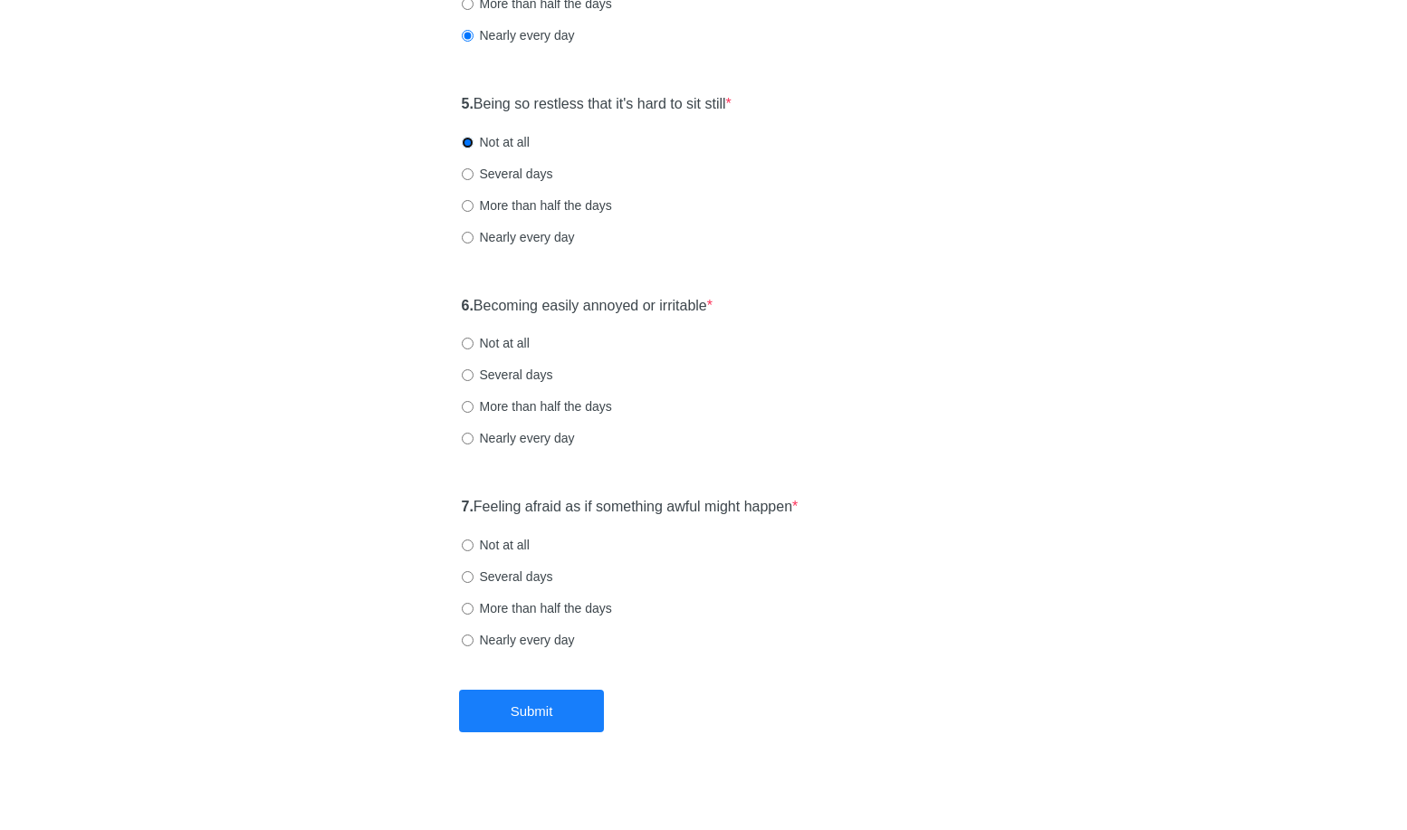
scroll to position [960, 0]
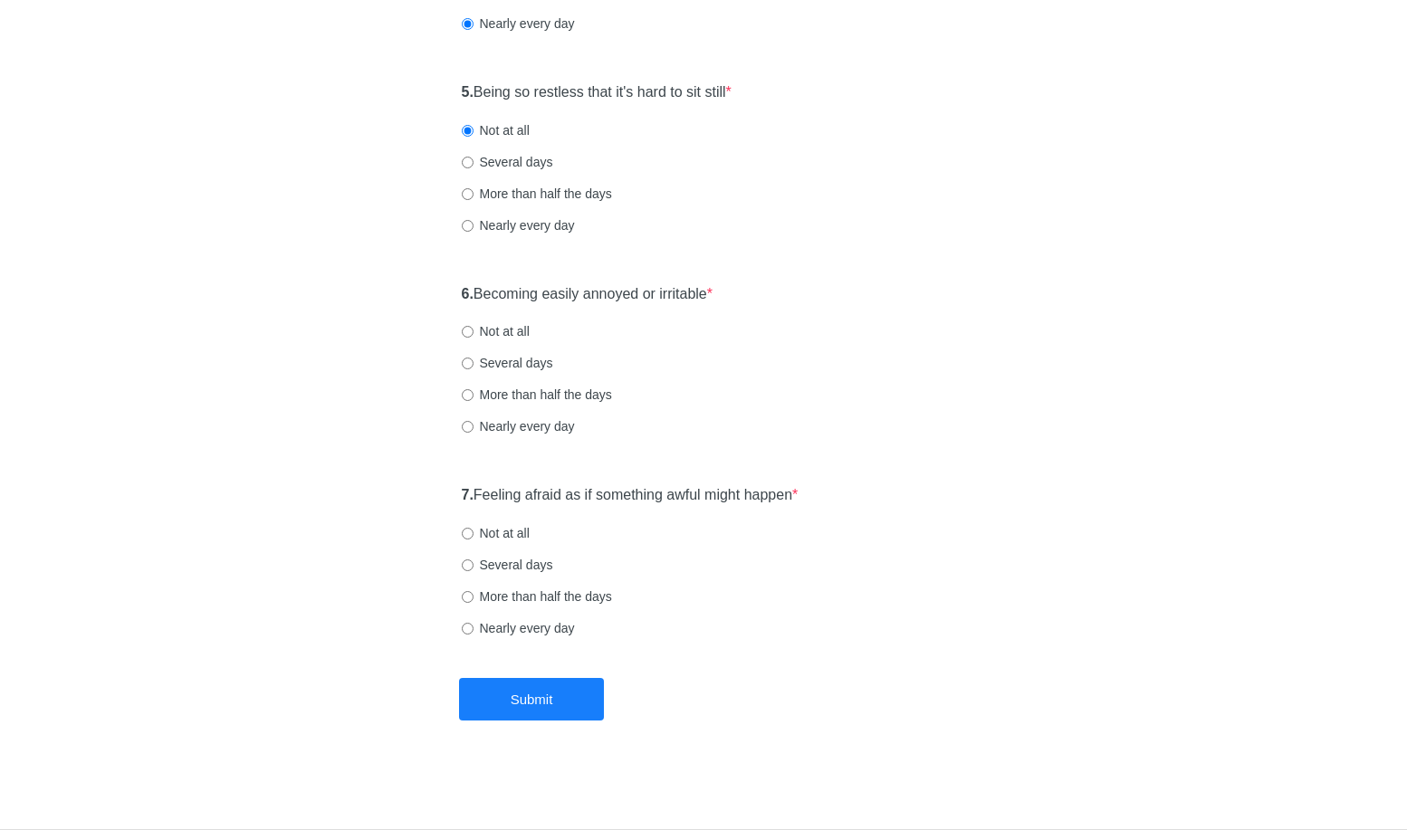
click at [530, 325] on label "Not at all" at bounding box center [496, 331] width 68 height 18
click at [474, 326] on input "Not at all" at bounding box center [468, 332] width 12 height 12
radio input "true"
click at [535, 356] on label "Several days" at bounding box center [507, 363] width 91 height 18
click at [474, 358] on input "Several days" at bounding box center [468, 364] width 12 height 12
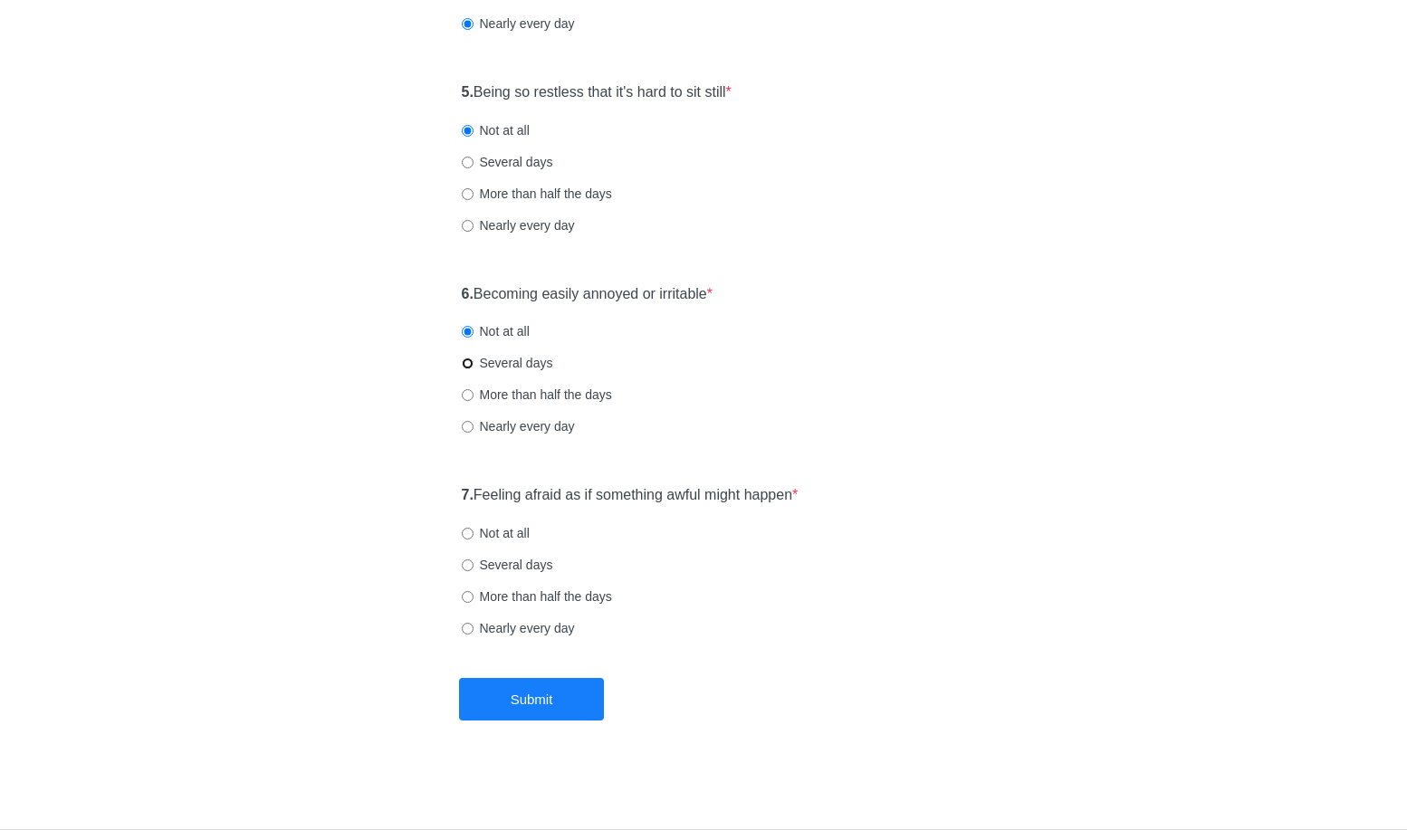
radio input "true"
click at [544, 429] on label "Nearly every day" at bounding box center [518, 426] width 113 height 18
click at [474, 429] on input "Nearly every day" at bounding box center [468, 427] width 12 height 12
radio input "true"
click at [479, 570] on label "Several days" at bounding box center [507, 565] width 91 height 18
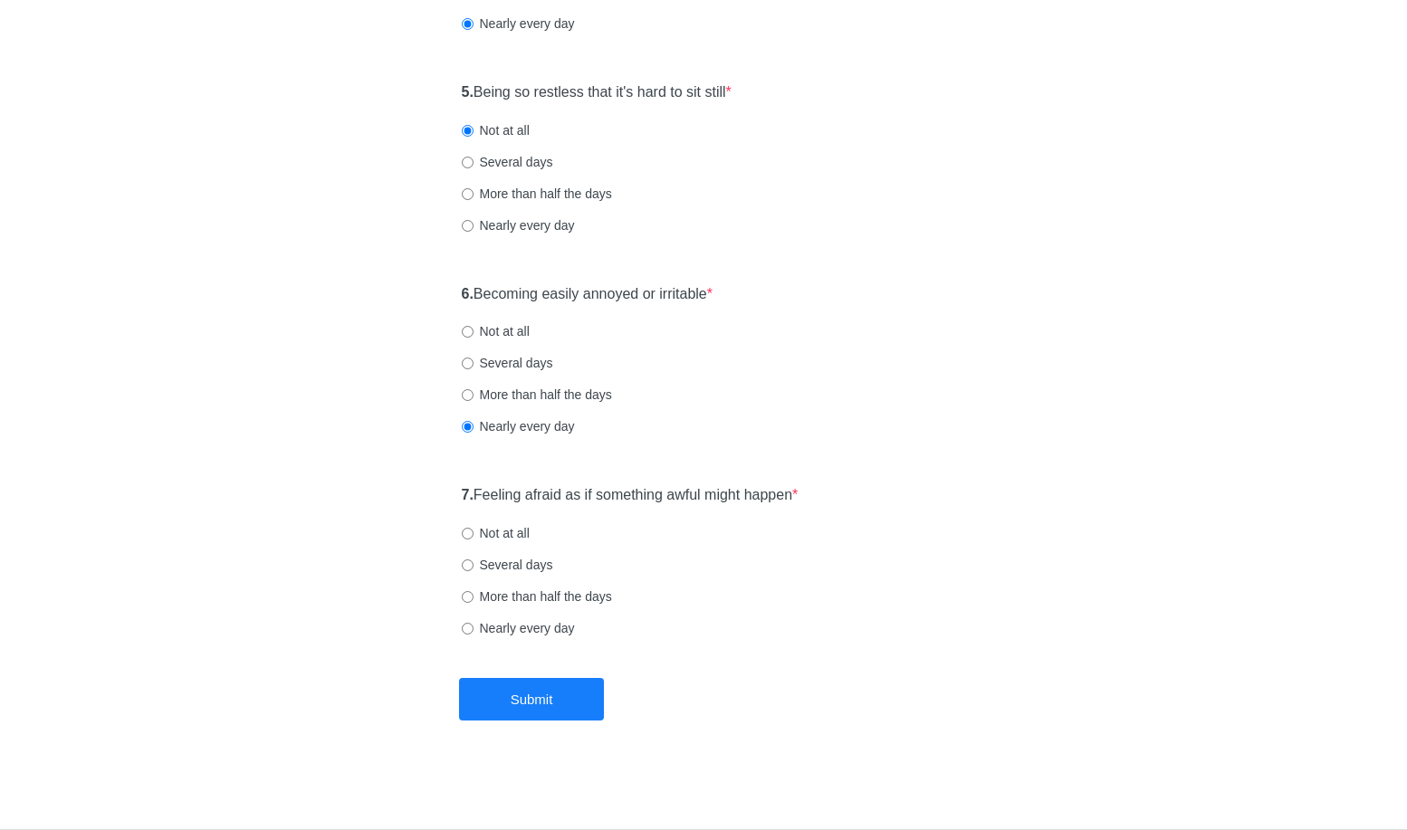
click at [474, 570] on input "Several days" at bounding box center [468, 566] width 12 height 12
radio input "true"
click at [531, 688] on button "Submit" at bounding box center [531, 699] width 145 height 43
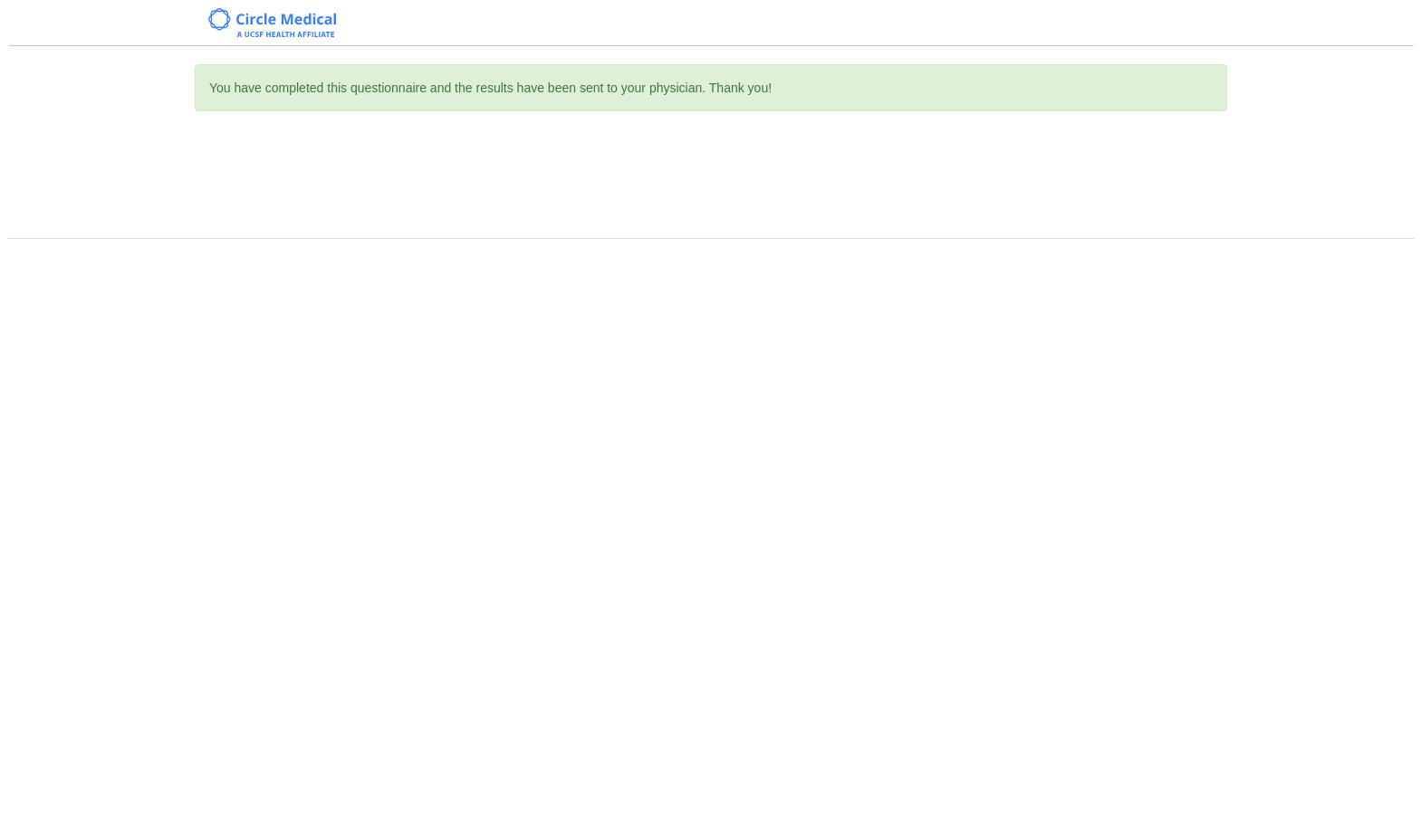
scroll to position [0, 0]
